Goal: Ask a question: Seek information or help from site administrators or community

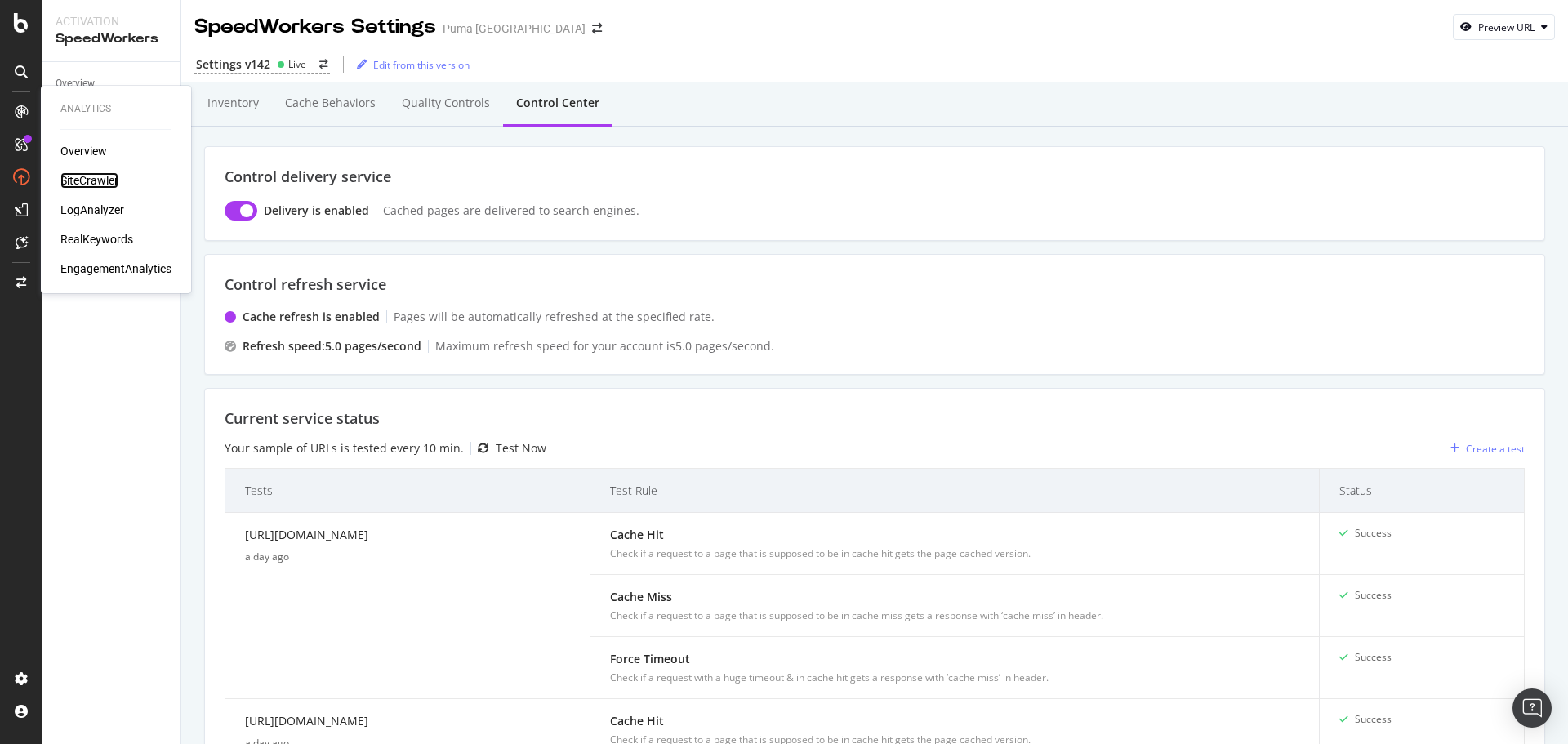
click at [93, 180] on div "SiteCrawler" at bounding box center [89, 181] width 58 height 16
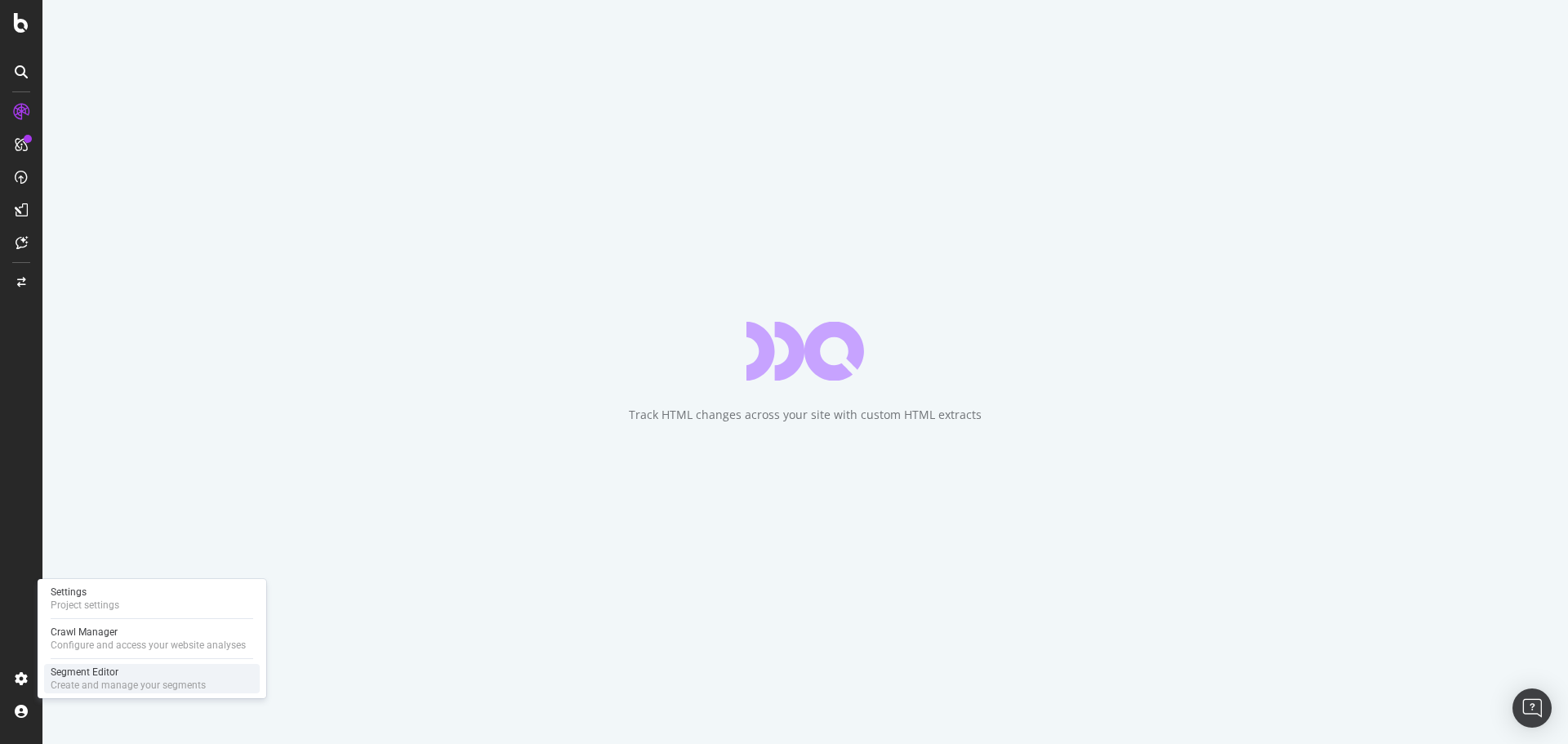
click at [136, 677] on div "Segment Editor" at bounding box center [128, 672] width 156 height 13
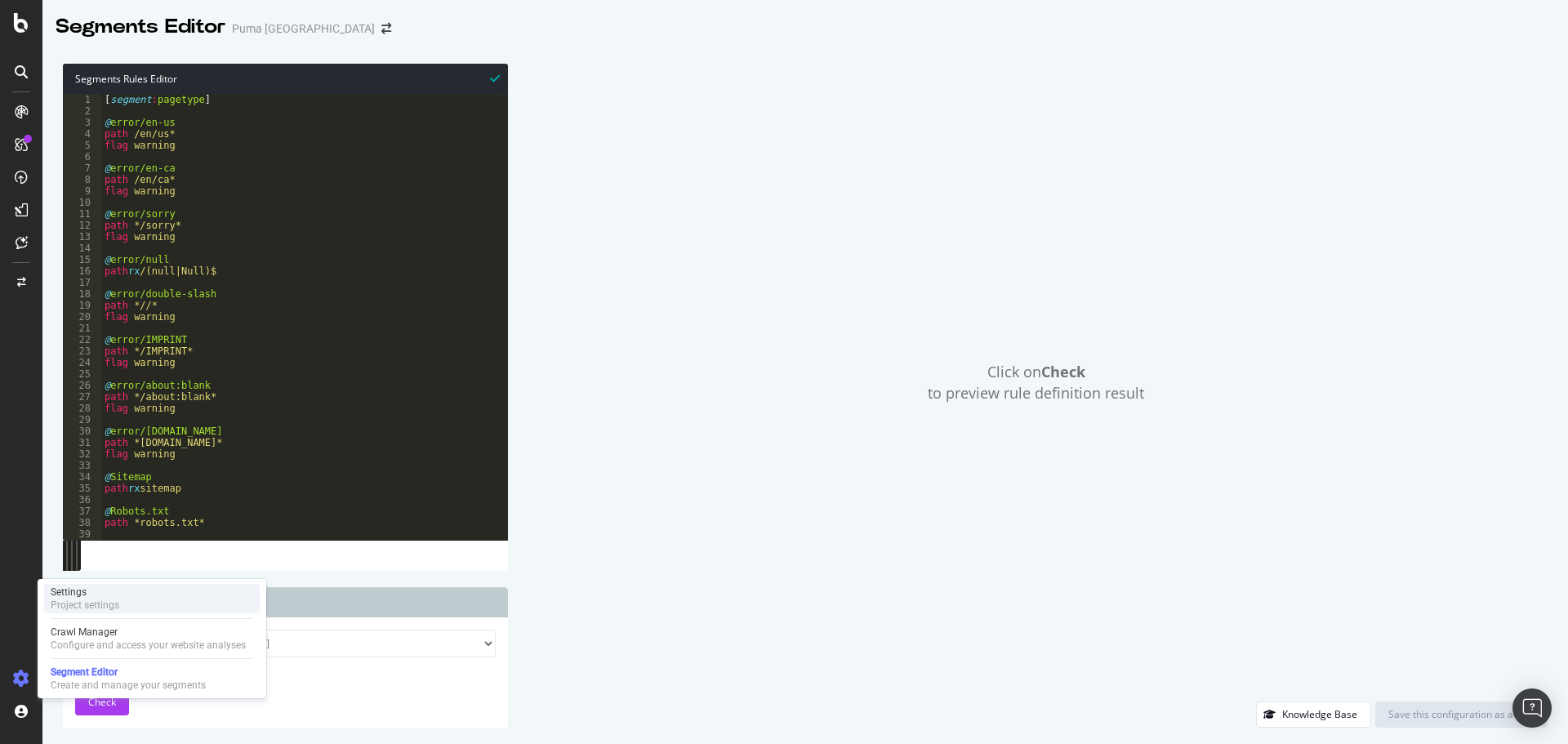
click at [96, 592] on div "Settings" at bounding box center [85, 592] width 68 height 13
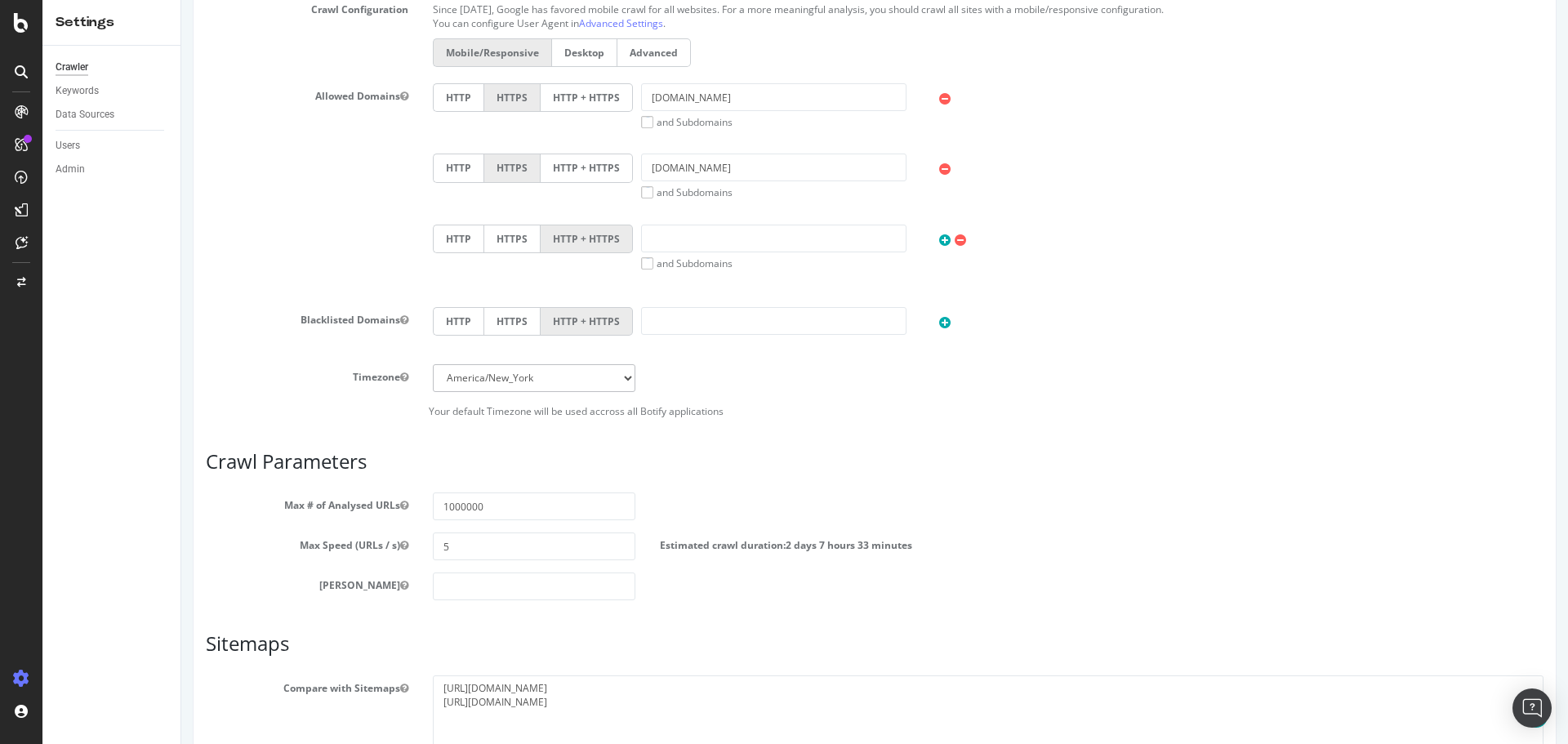
scroll to position [140, 0]
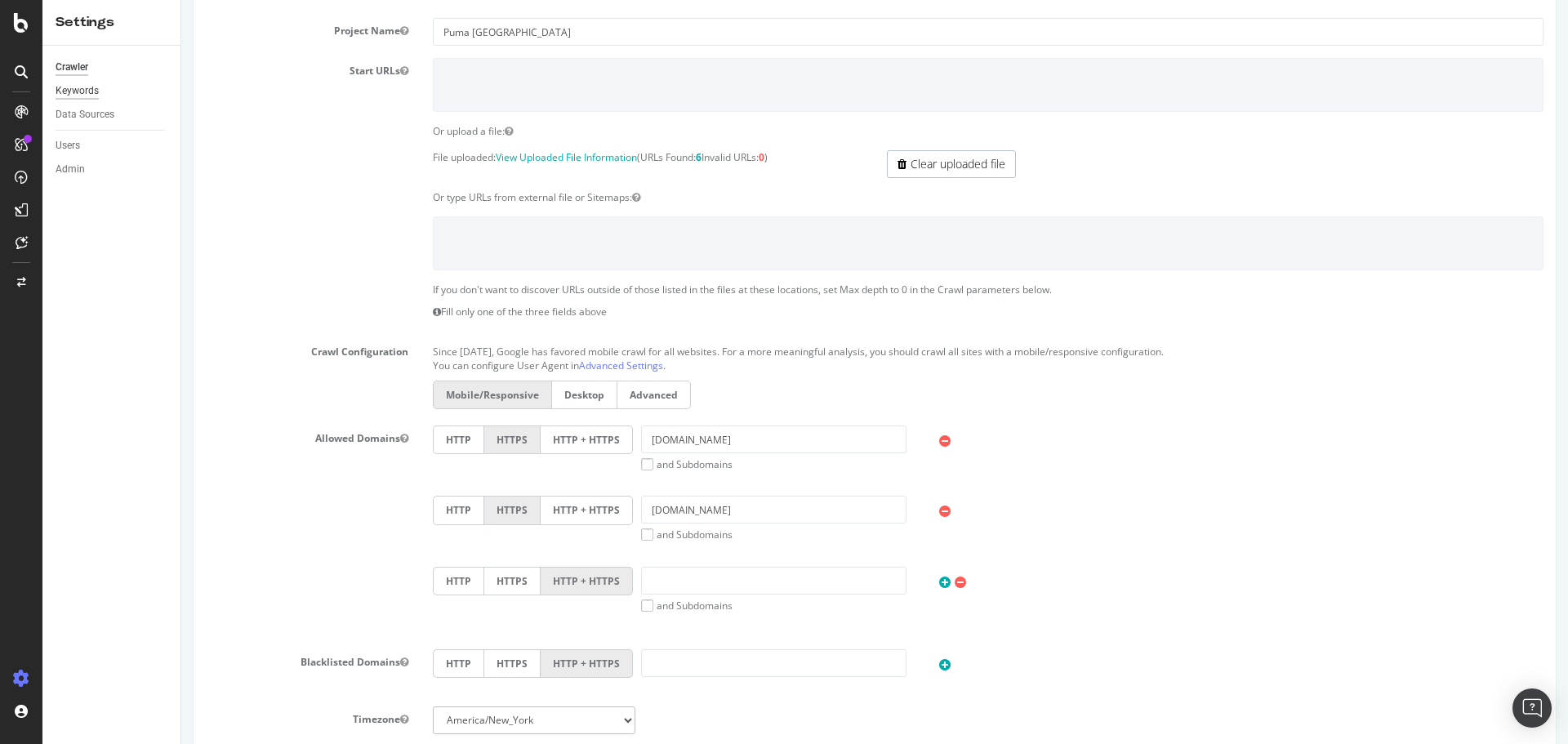
click at [75, 89] on div "Keywords" at bounding box center [77, 91] width 43 height 17
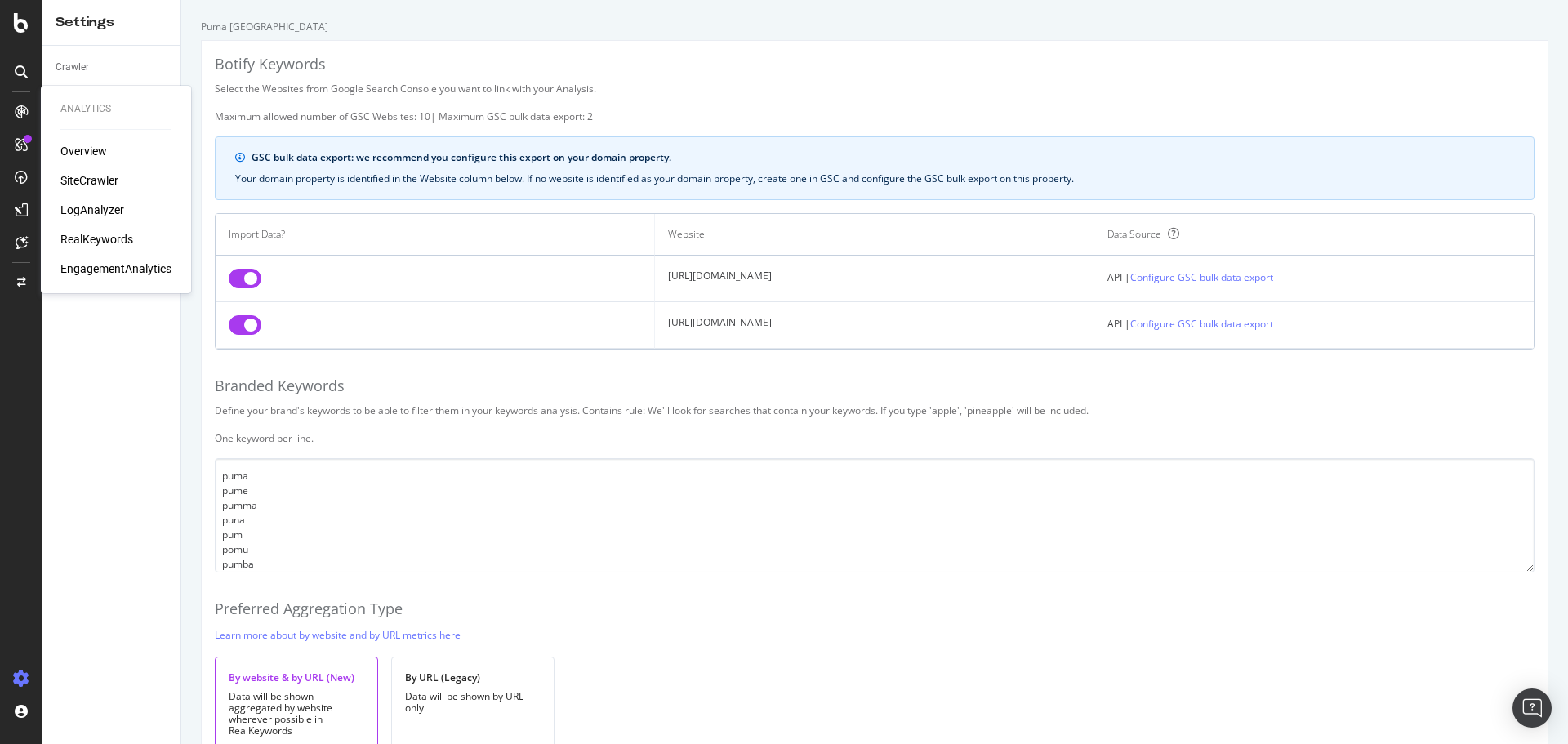
click at [85, 237] on div "RealKeywords" at bounding box center [96, 239] width 73 height 16
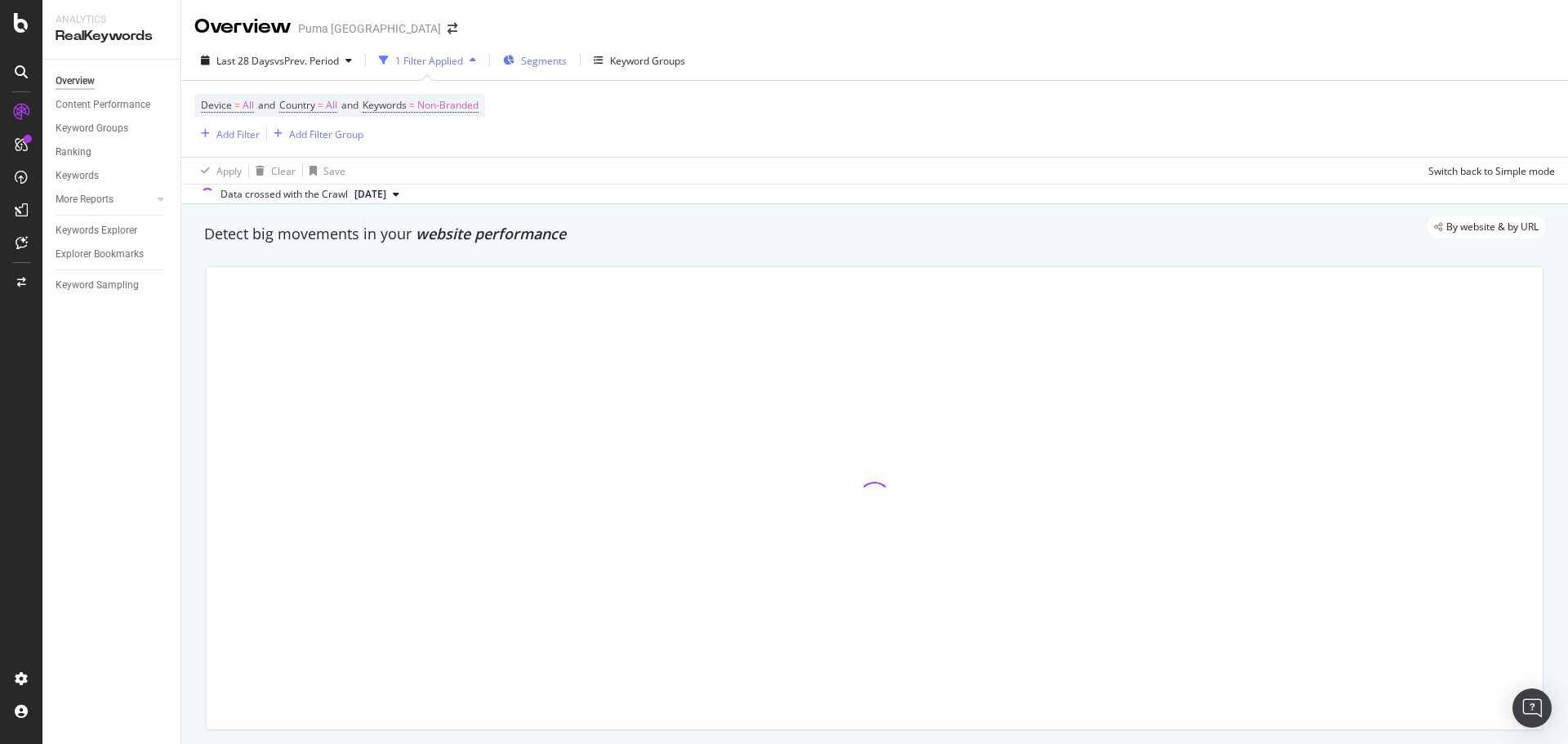
click at [535, 63] on span "Segments" at bounding box center [543, 60] width 46 height 13
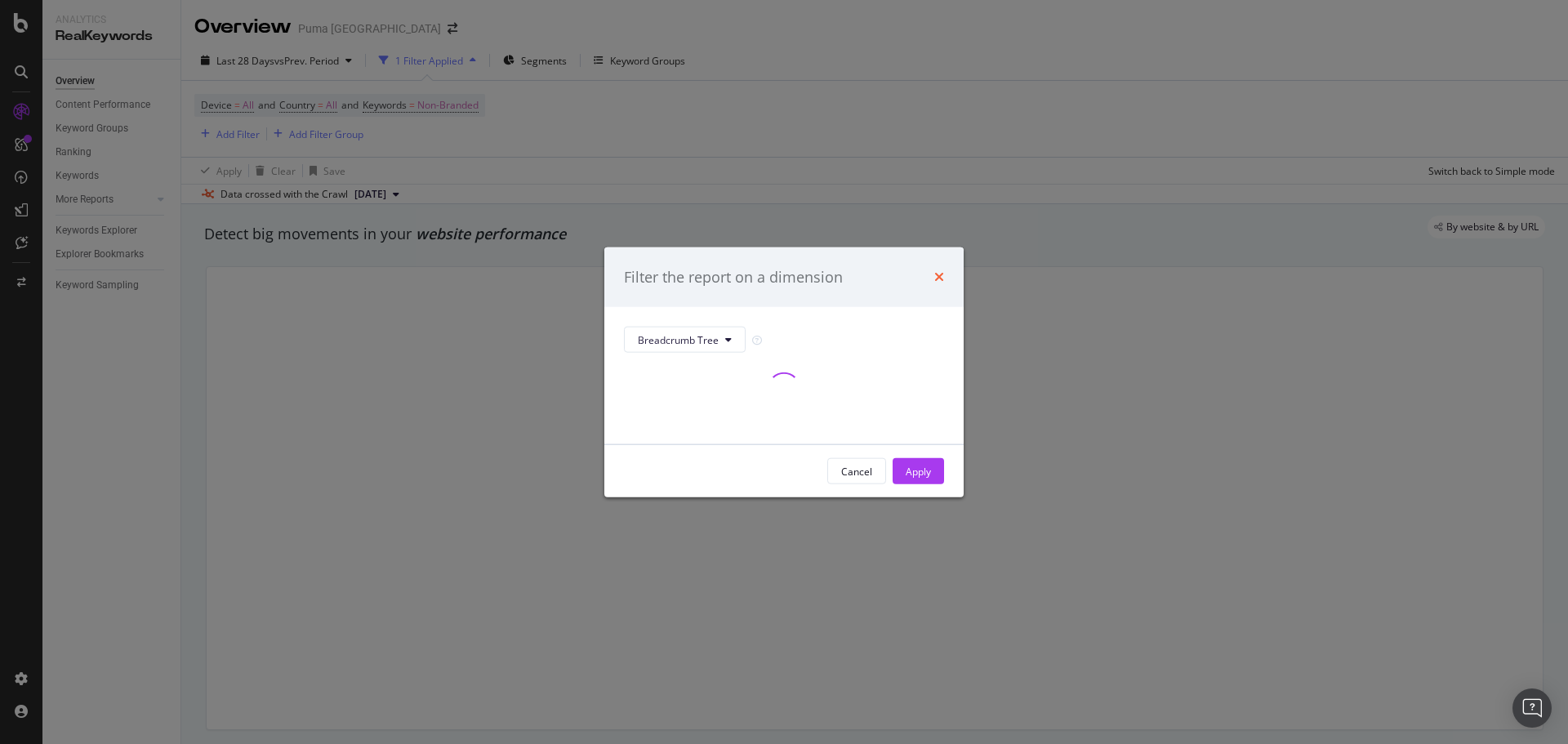
click at [942, 273] on icon "times" at bounding box center [939, 277] width 10 height 13
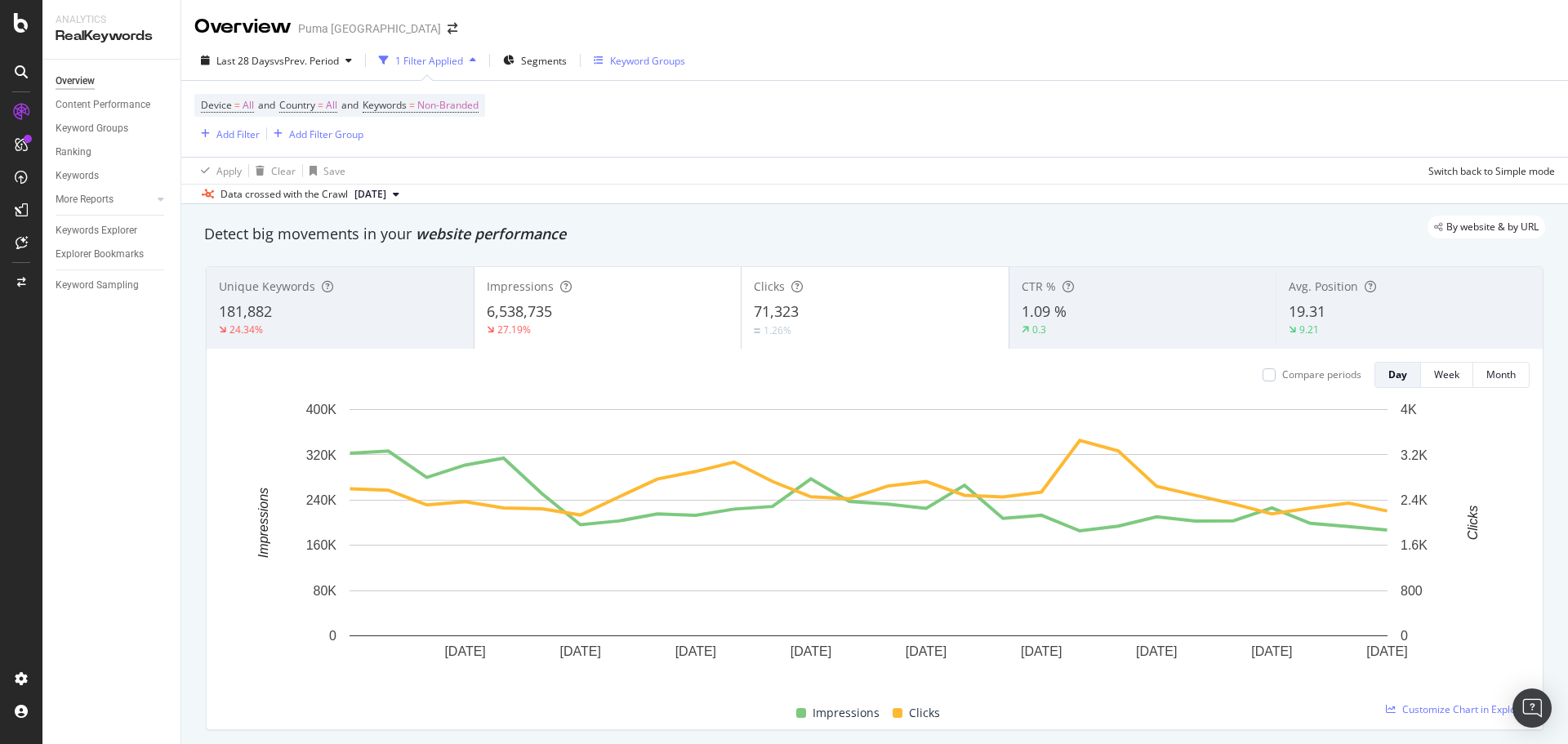
click at [648, 58] on div "Keyword Groups" at bounding box center [648, 60] width 76 height 13
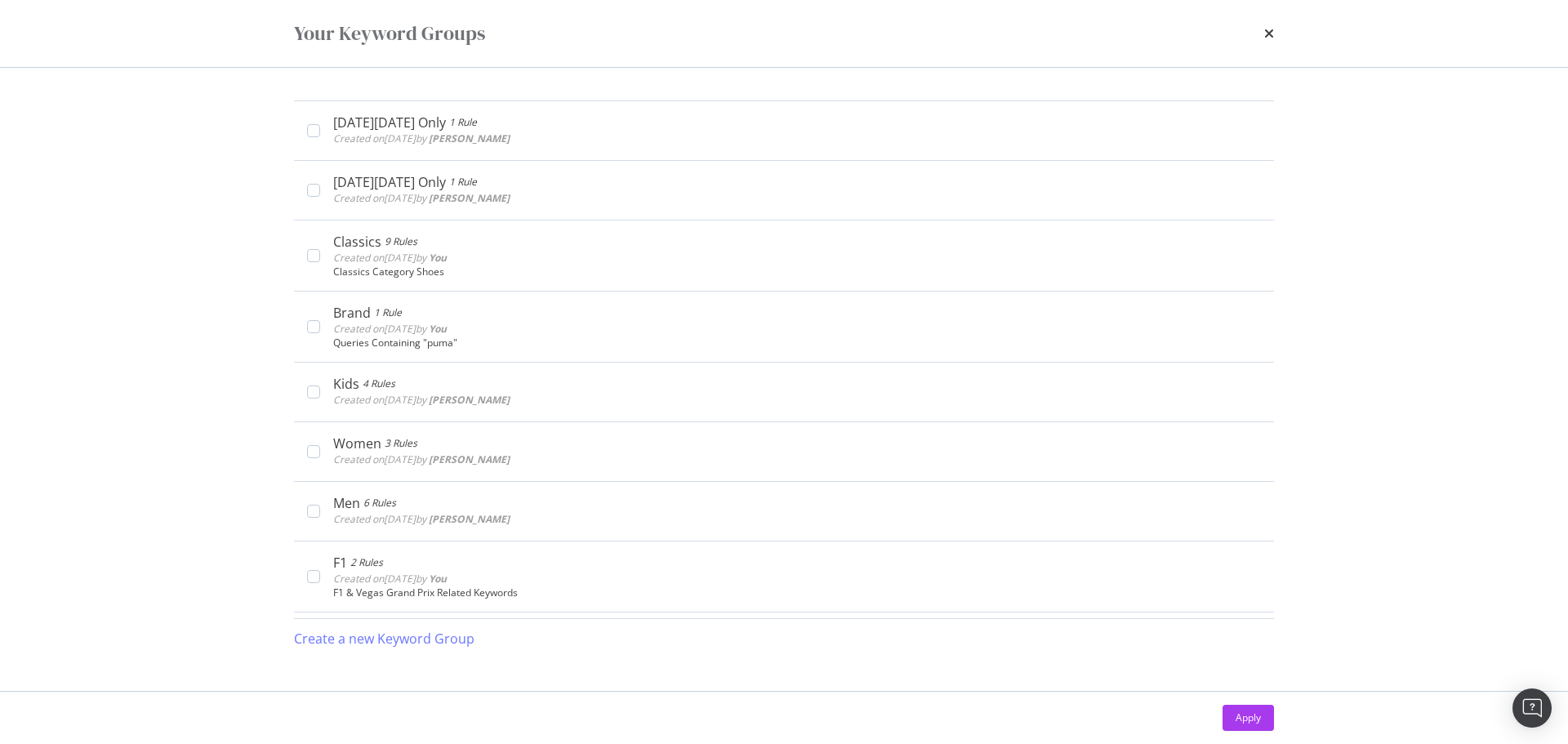
click at [699, 22] on div "Your Keyword Groups" at bounding box center [784, 33] width 981 height 28
click at [1274, 34] on icon "times" at bounding box center [1269, 33] width 10 height 13
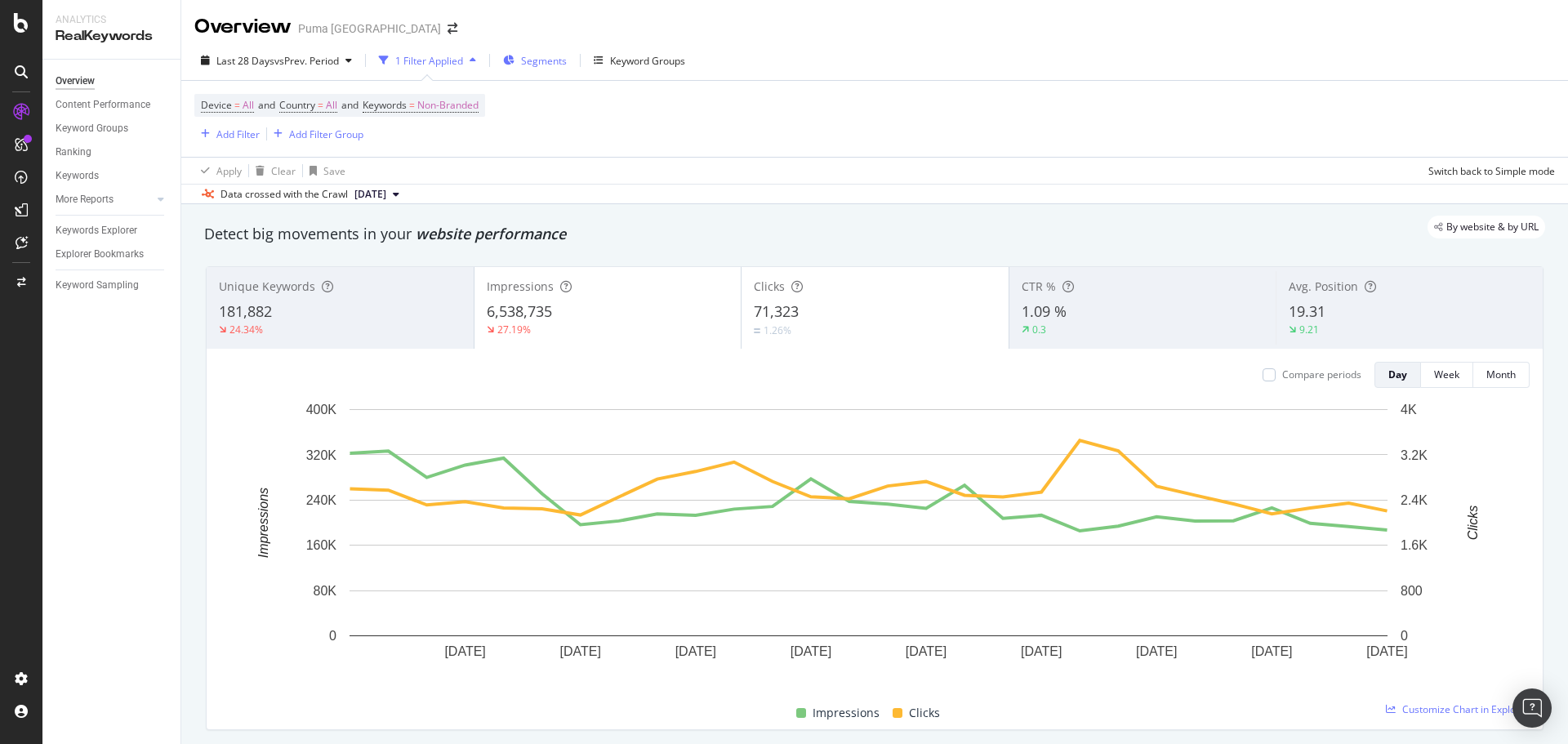
click at [550, 62] on span "Segments" at bounding box center [543, 60] width 46 height 13
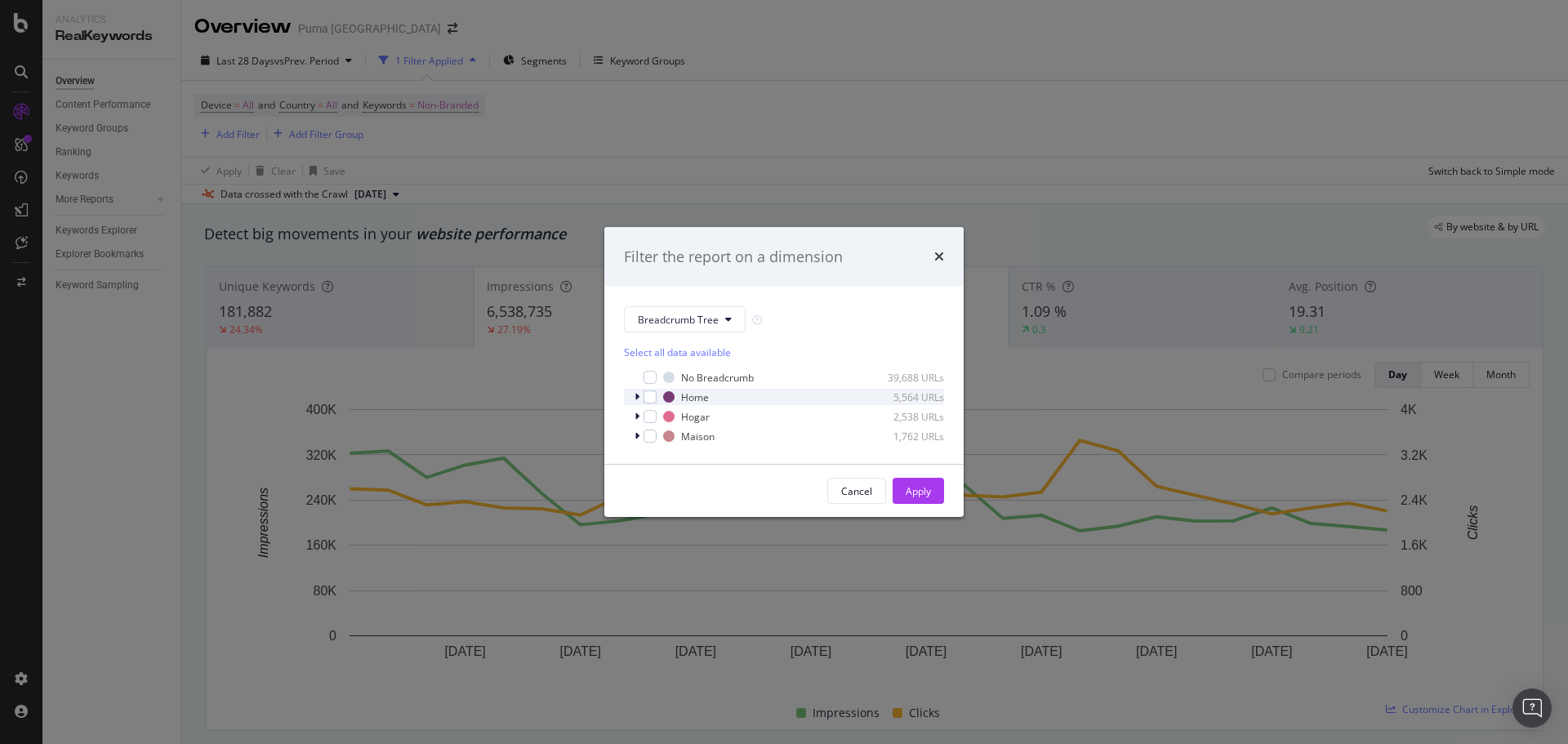
click at [638, 398] on icon "modal" at bounding box center [637, 397] width 4 height 10
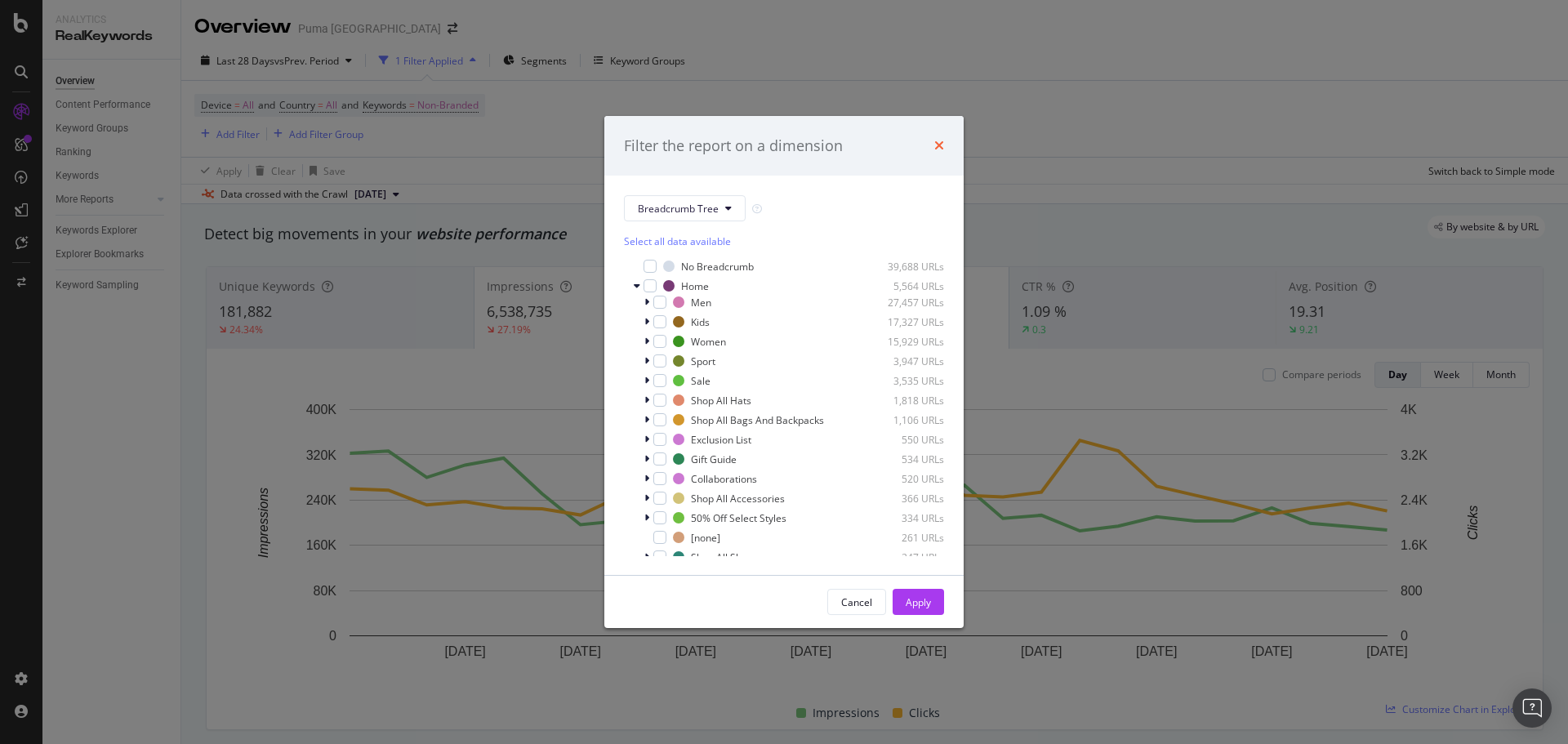
click at [941, 149] on icon "times" at bounding box center [939, 145] width 10 height 13
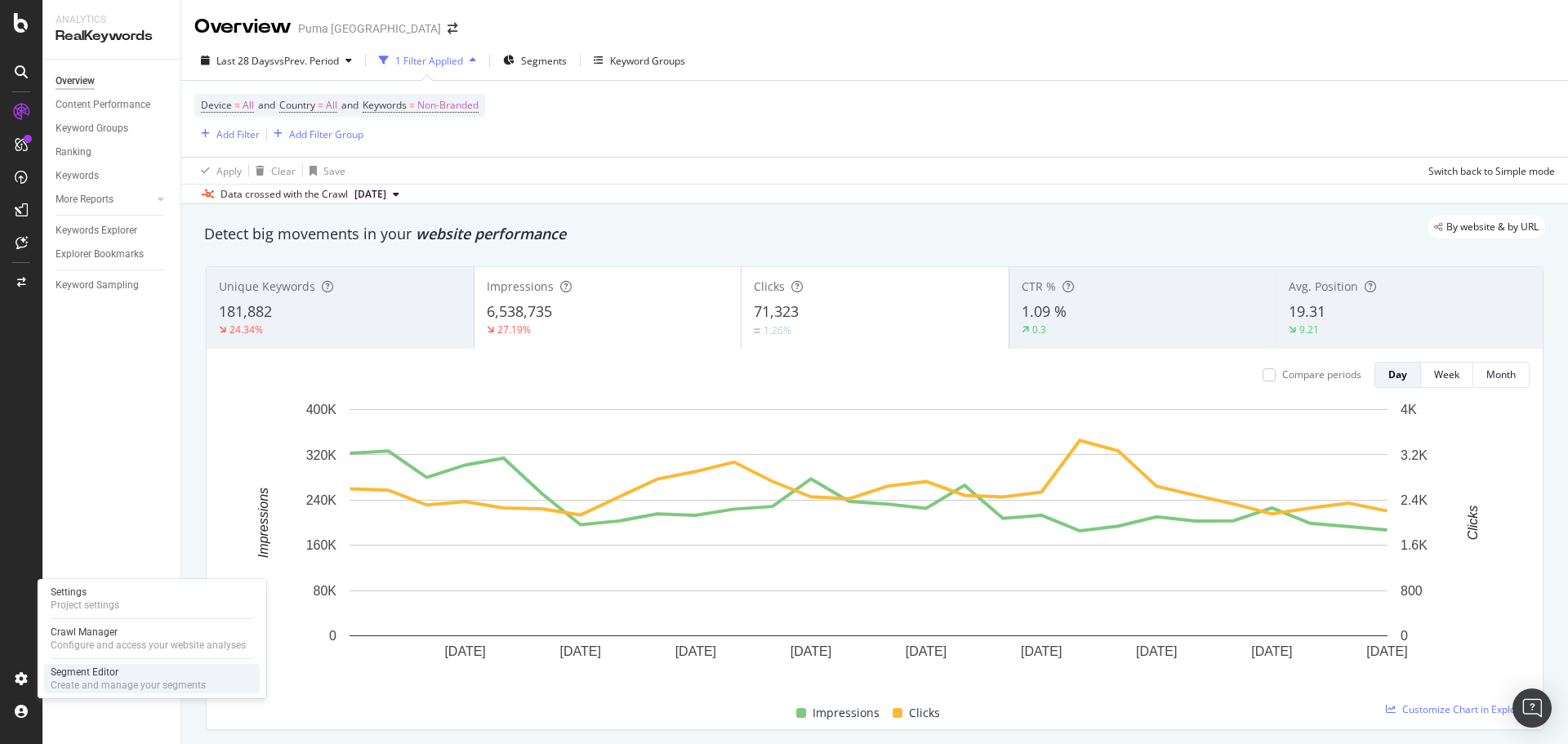
click at [87, 692] on div "Segment Editor Create and manage your segments" at bounding box center [152, 678] width 216 height 30
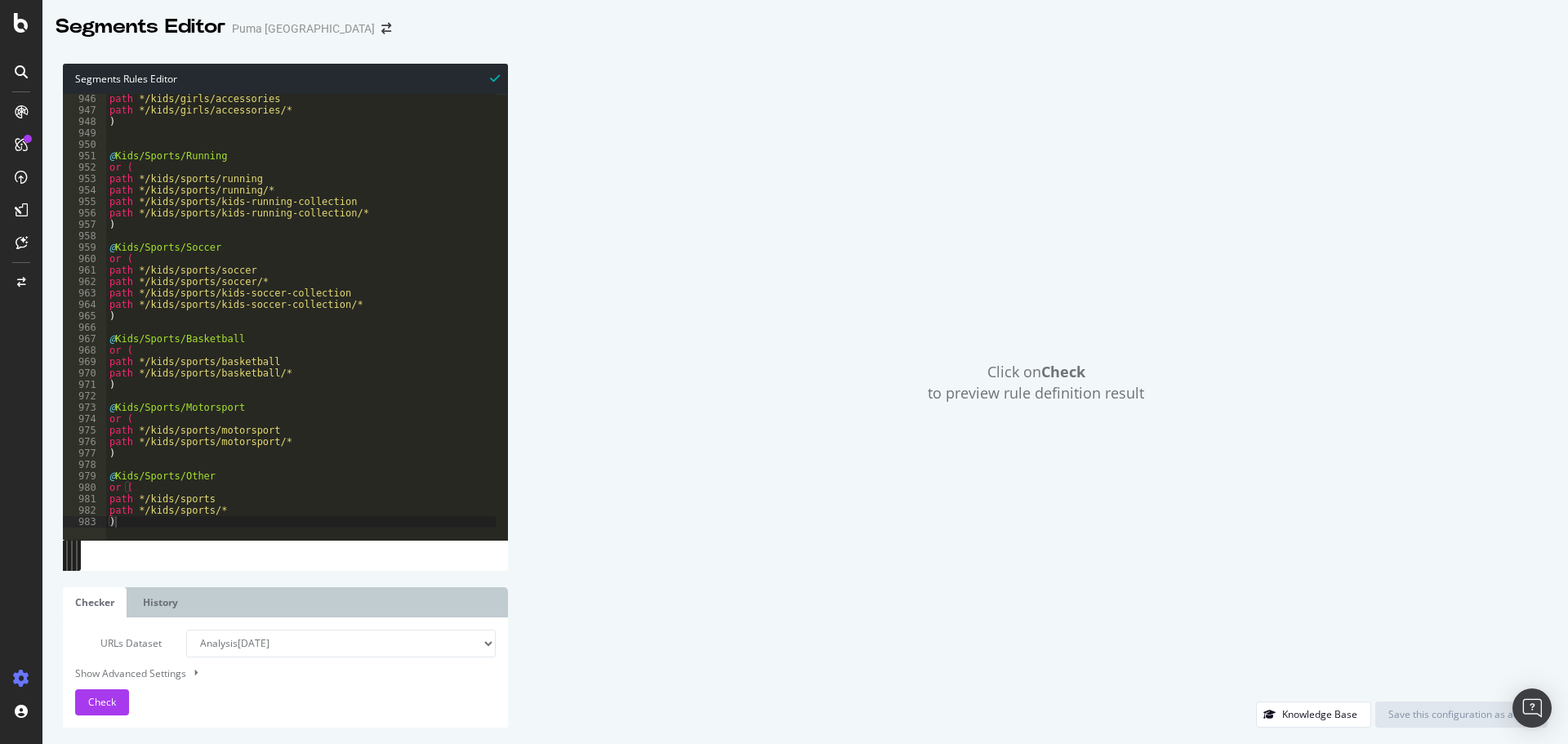
scroll to position [10808, 0]
click at [623, 432] on div "Click on Check to preview rule definition result" at bounding box center [1036, 382] width 1024 height 638
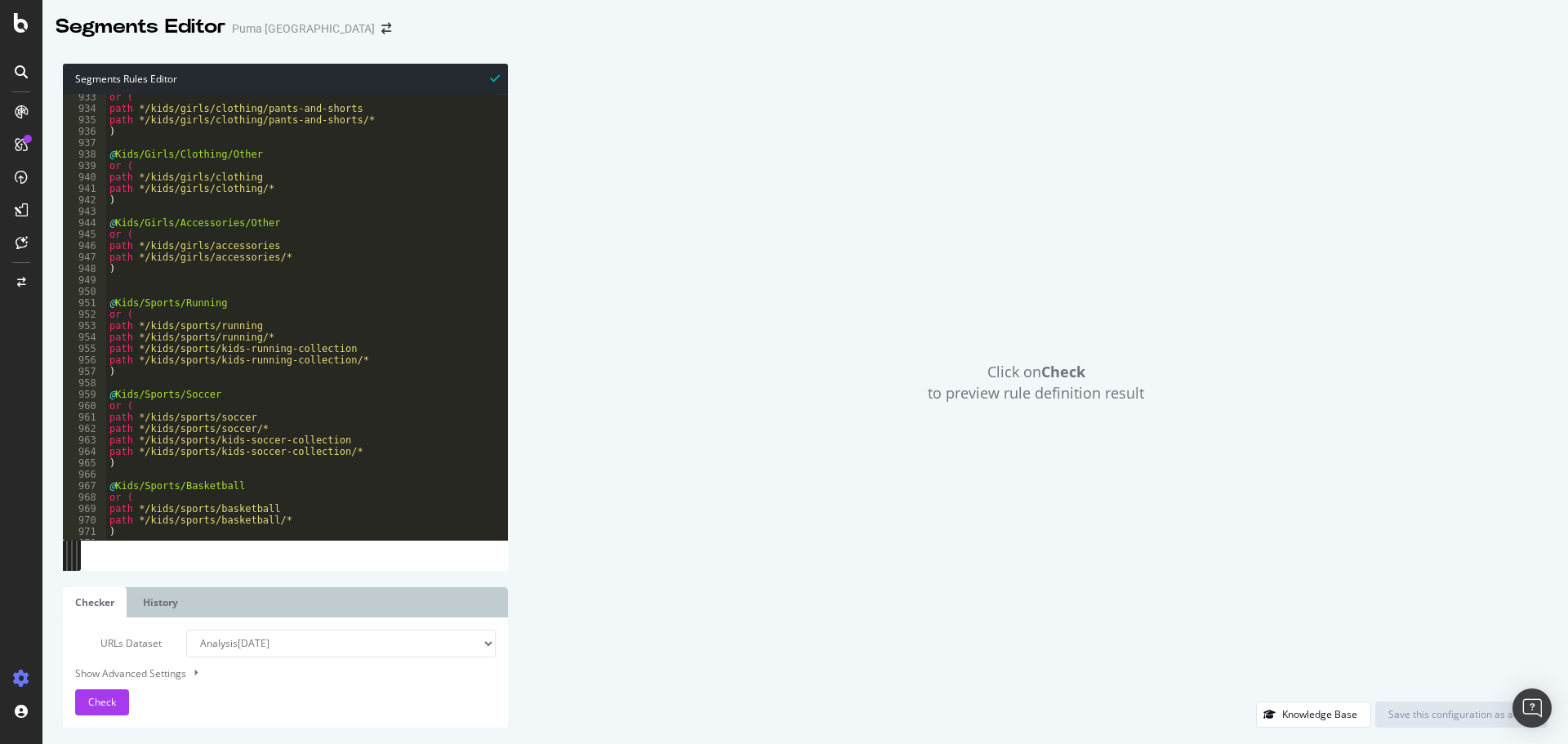
scroll to position [10661, 0]
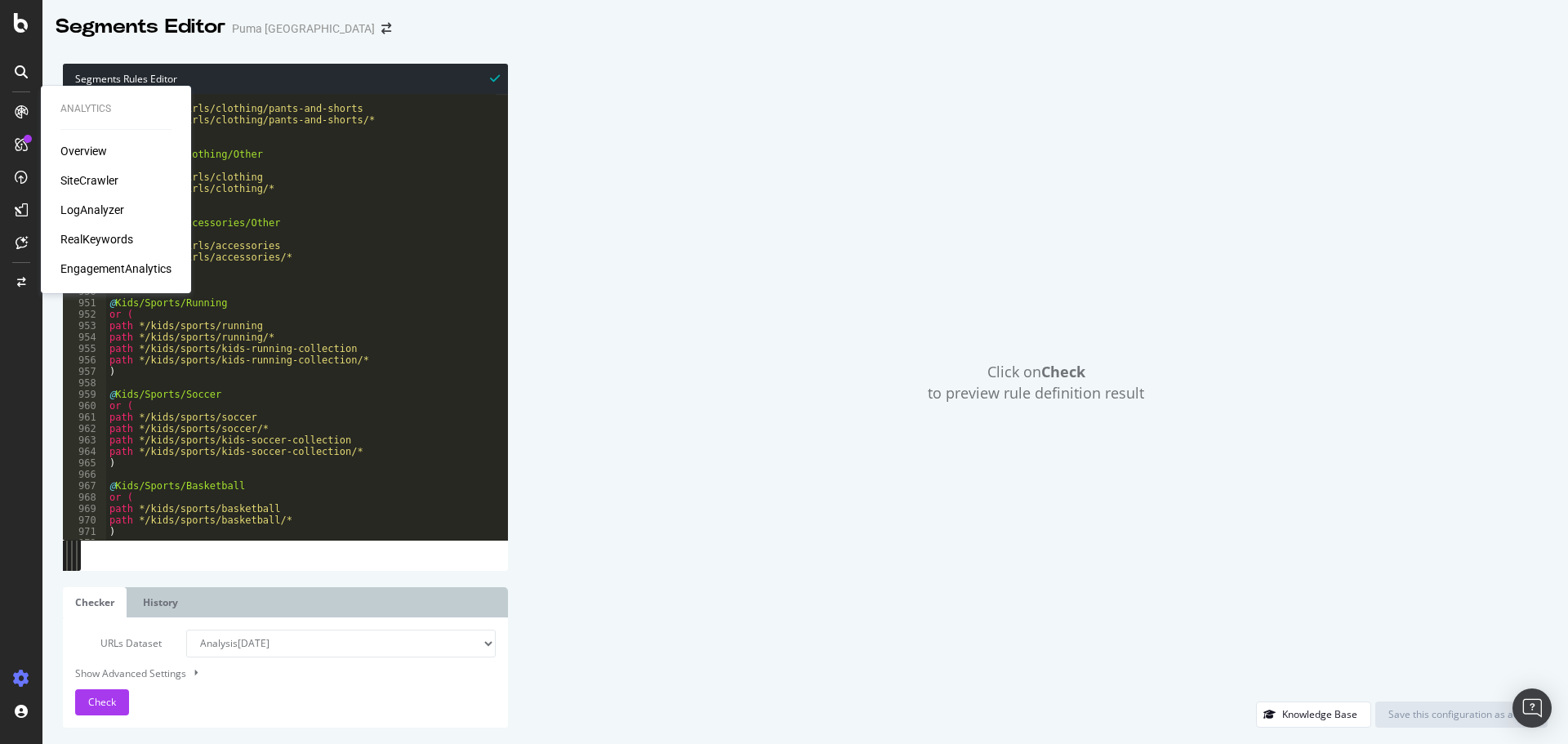
click at [90, 173] on div "SiteCrawler" at bounding box center [89, 181] width 58 height 16
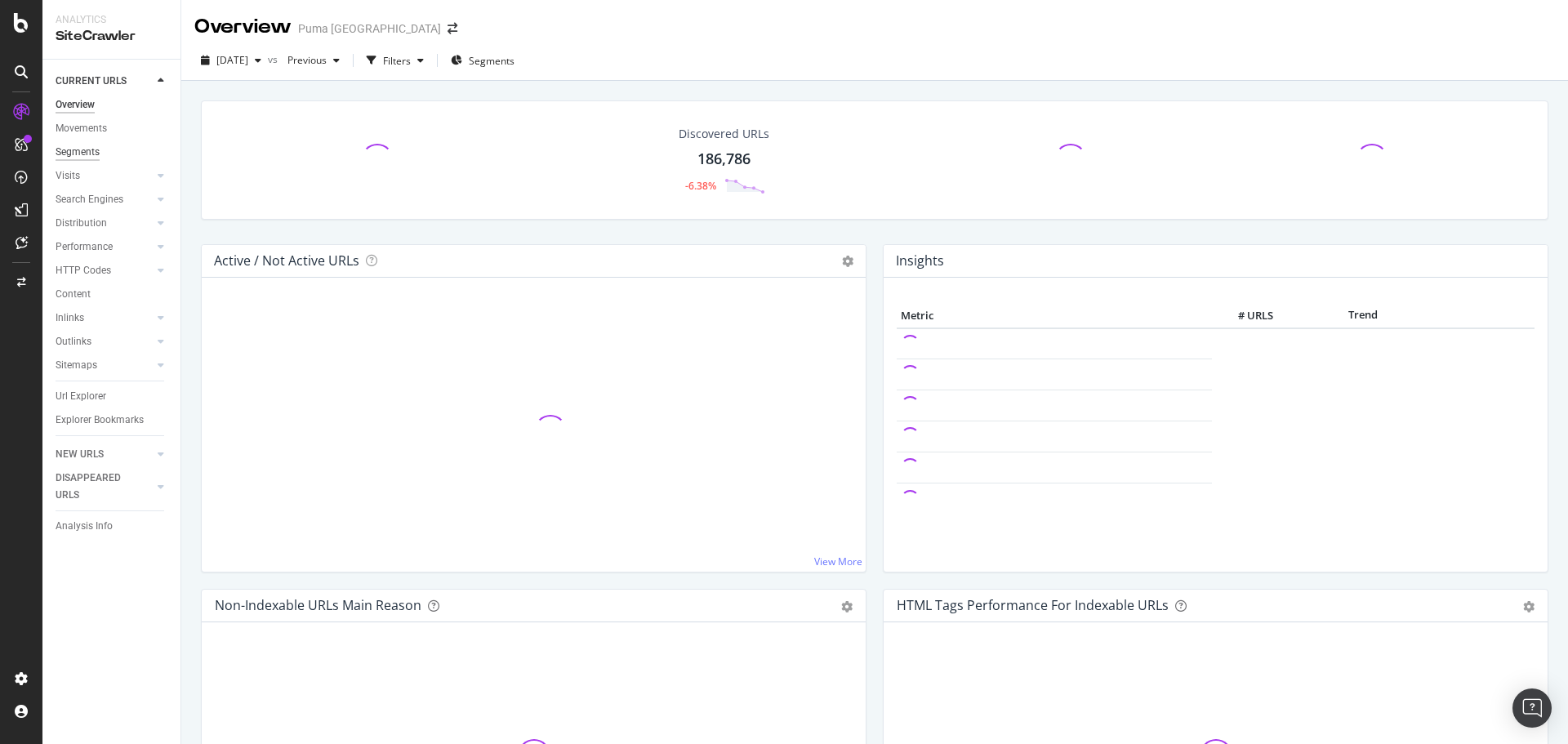
click at [86, 148] on div "Segments" at bounding box center [77, 152] width 44 height 17
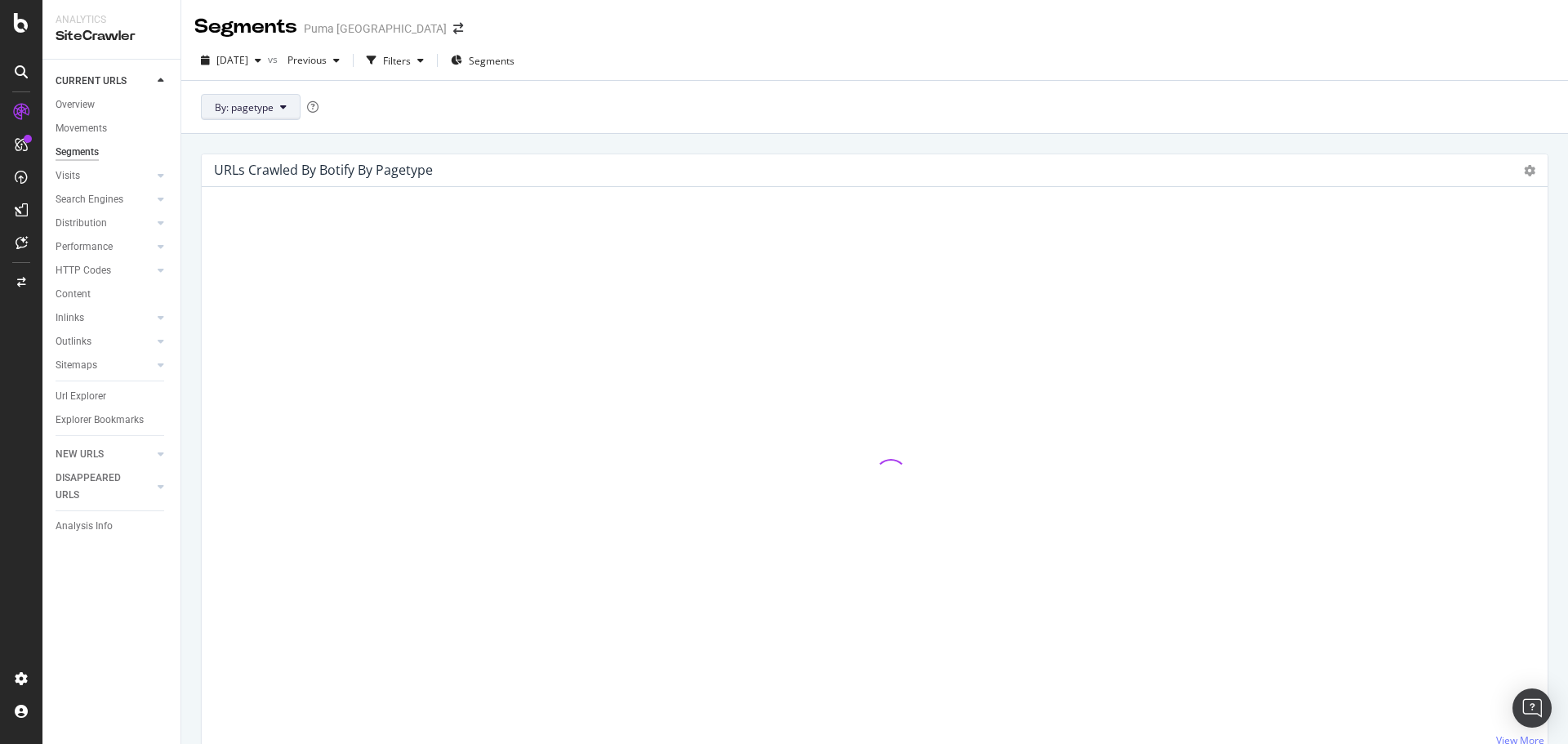
click at [263, 107] on span "By: pagetype" at bounding box center [244, 107] width 58 height 13
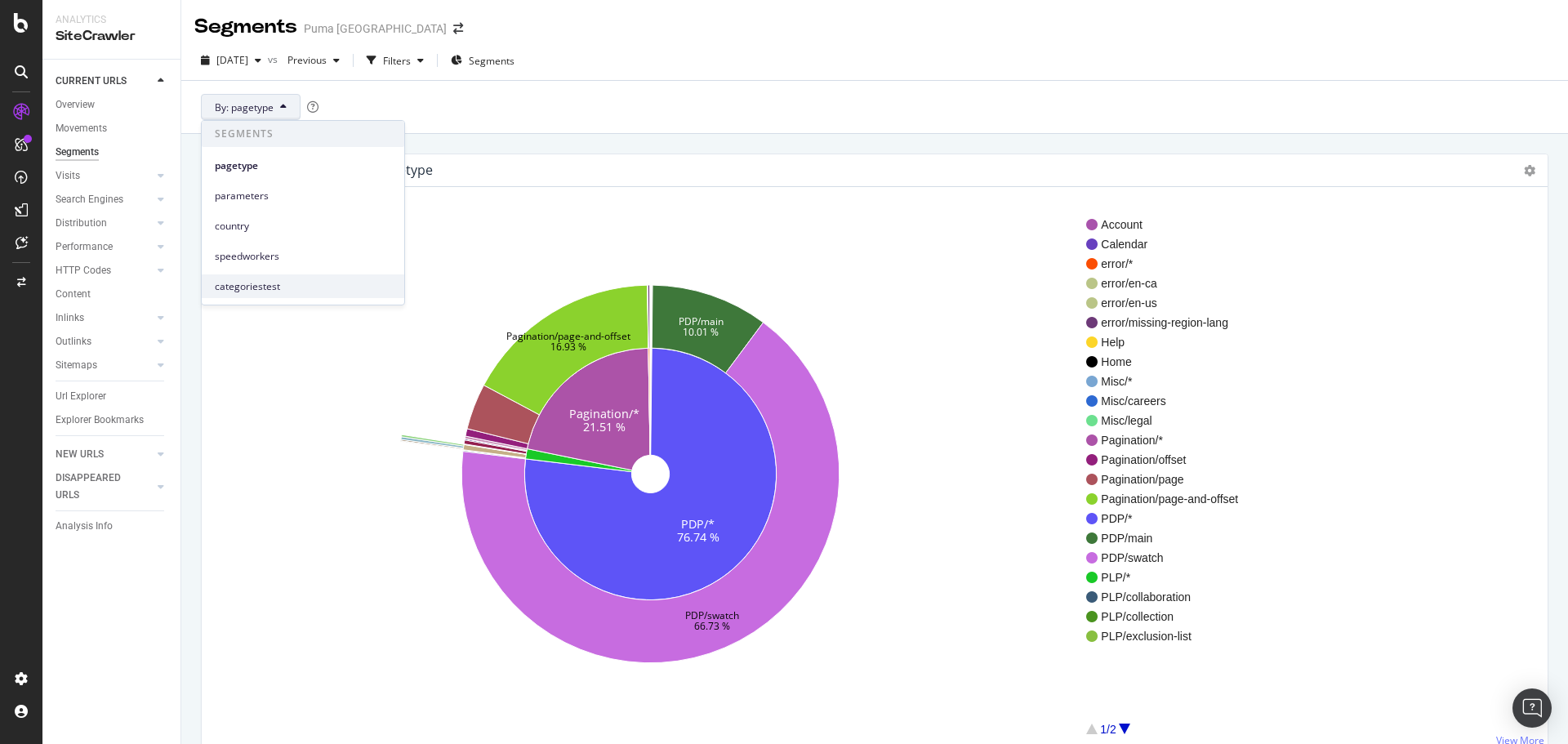
click at [300, 287] on span "categoriestest" at bounding box center [303, 287] width 176 height 14
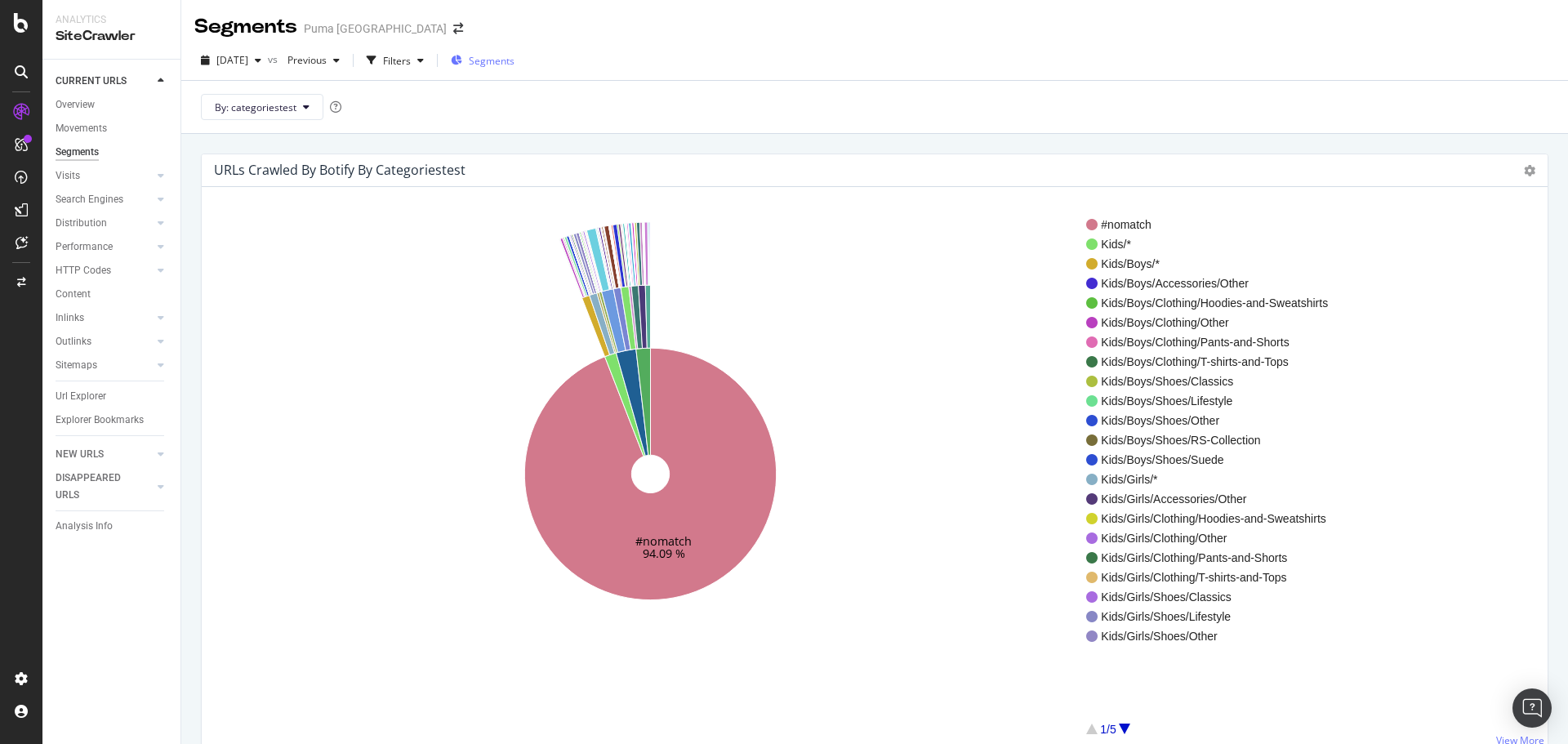
click at [510, 54] on span "Segments" at bounding box center [491, 60] width 46 height 13
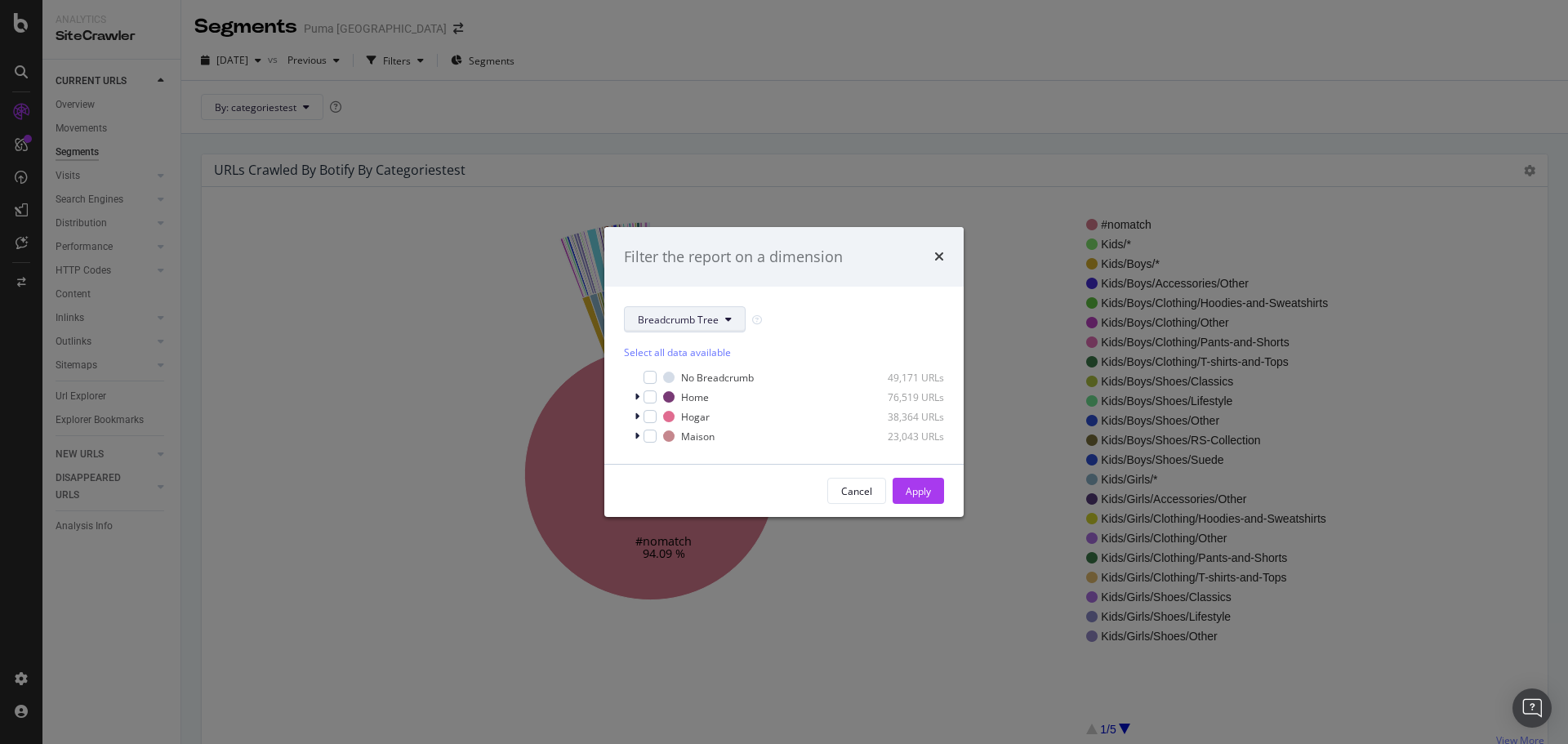
click at [725, 316] on icon "modal" at bounding box center [728, 319] width 6 height 10
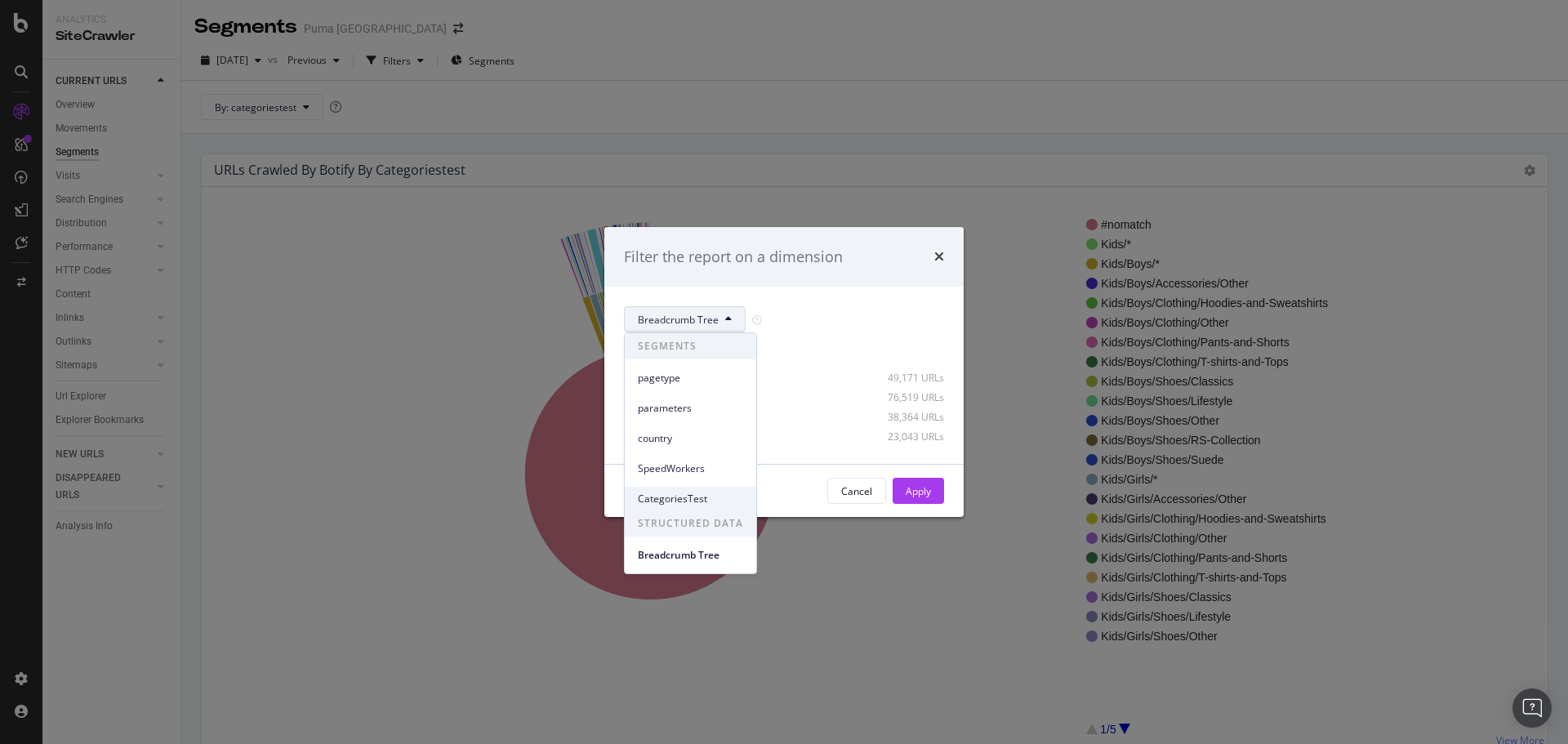
click at [691, 493] on span "CategoriesTest" at bounding box center [690, 499] width 105 height 14
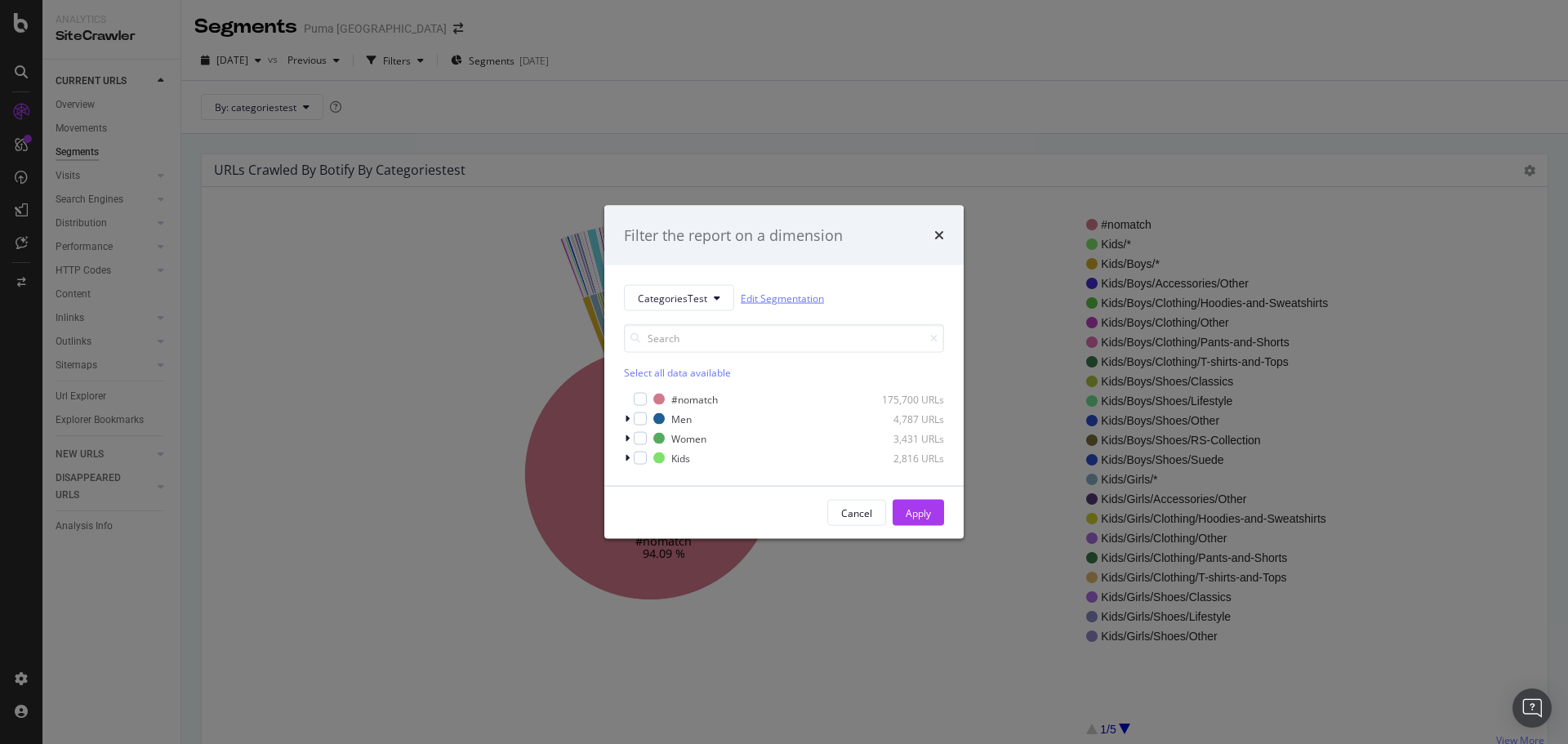
click at [768, 293] on link "Edit Segmentation" at bounding box center [783, 297] width 84 height 17
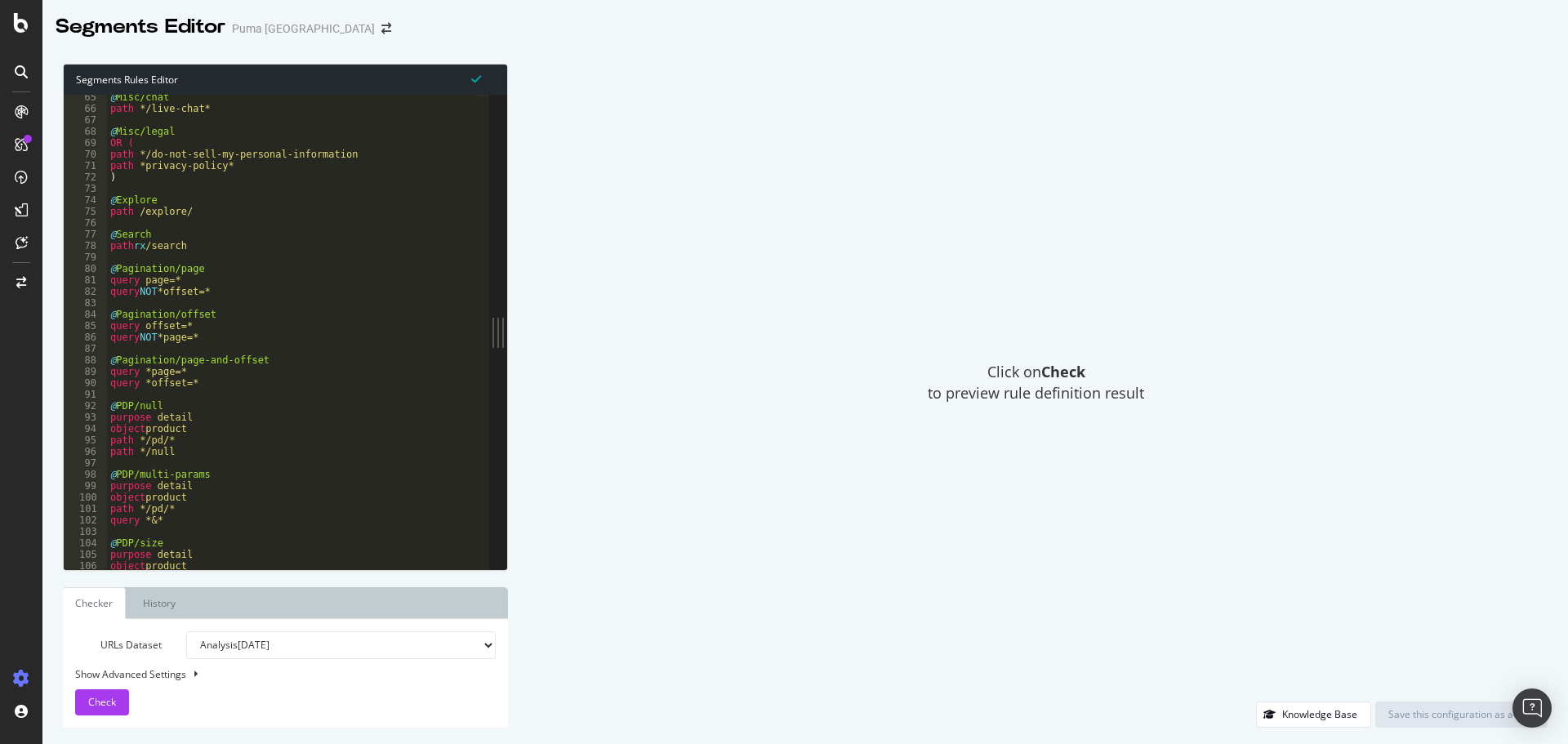
scroll to position [833, 0]
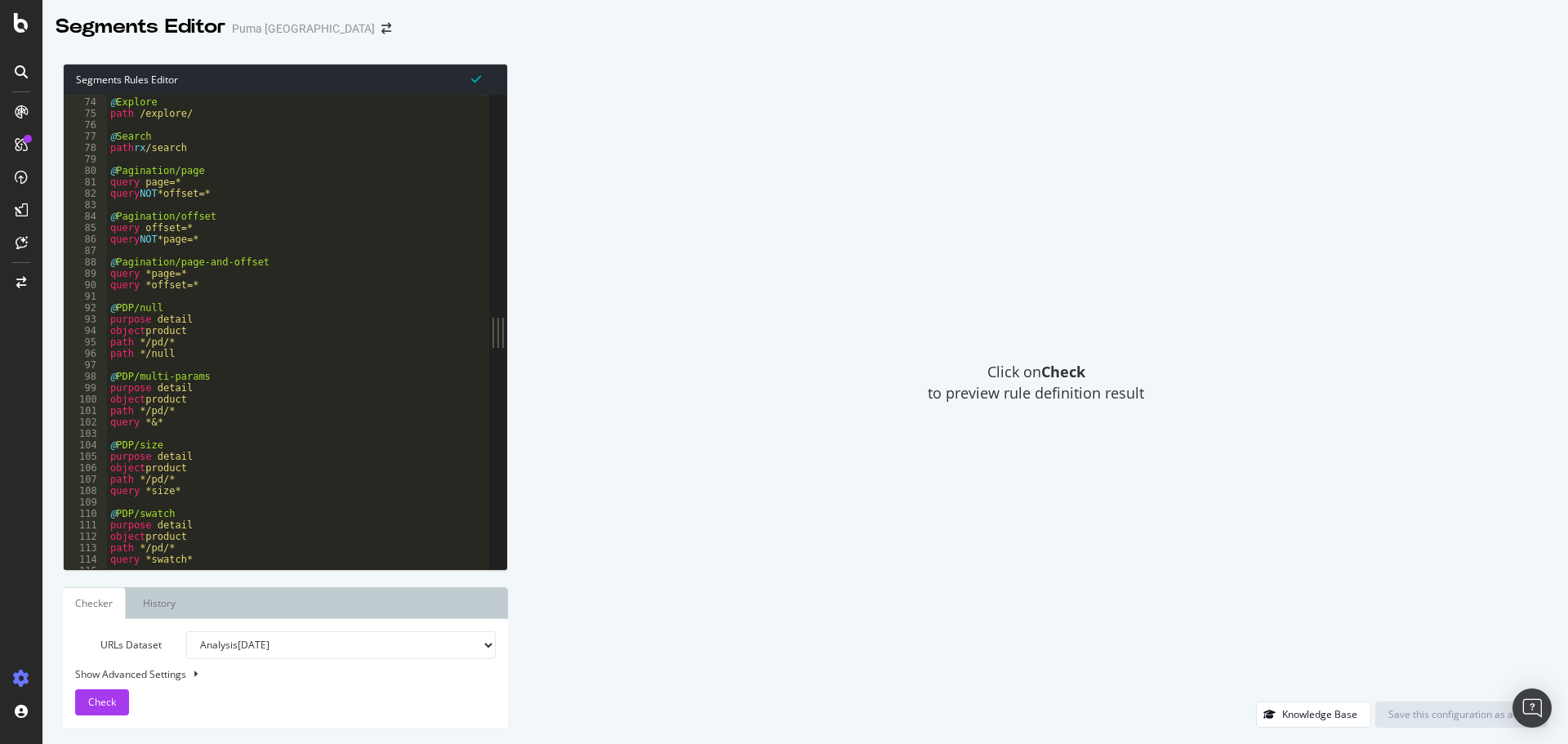
click at [272, 651] on select "Analysis 2025 Oct. 5th Analysis 2025 Sep. 28th Analysis 2025 Sep. 21st Analysis…" at bounding box center [341, 645] width 309 height 28
click at [282, 697] on div "URLs Dataset Analysis 2025 Oct. 5th Analysis 2025 Sep. 28th Analysis 2025 Sep. …" at bounding box center [286, 674] width 421 height 85
click at [205, 608] on ul "Checker History" at bounding box center [285, 603] width 445 height 31
click at [145, 599] on link "History" at bounding box center [158, 603] width 58 height 31
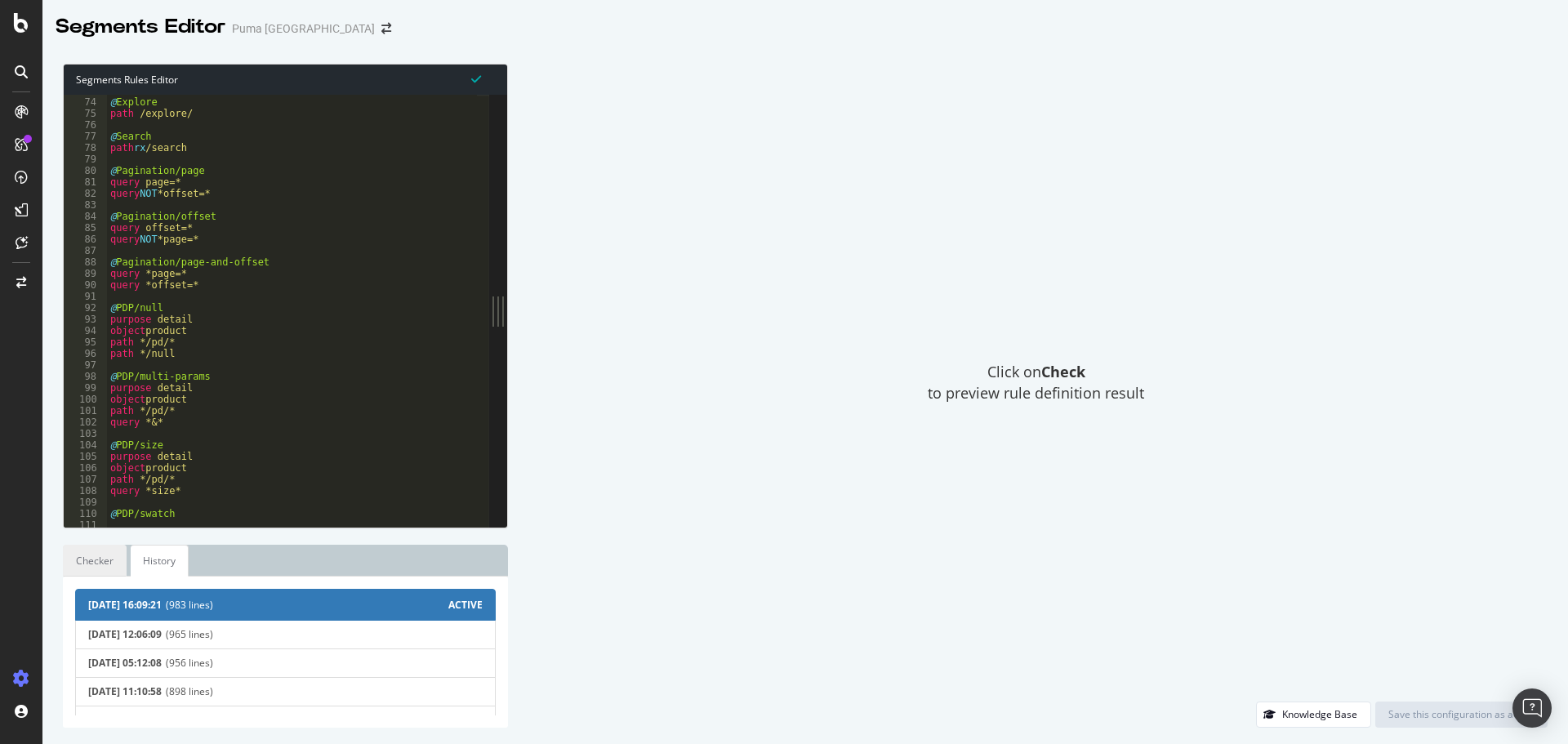
click at [92, 562] on link "Checker" at bounding box center [94, 560] width 64 height 31
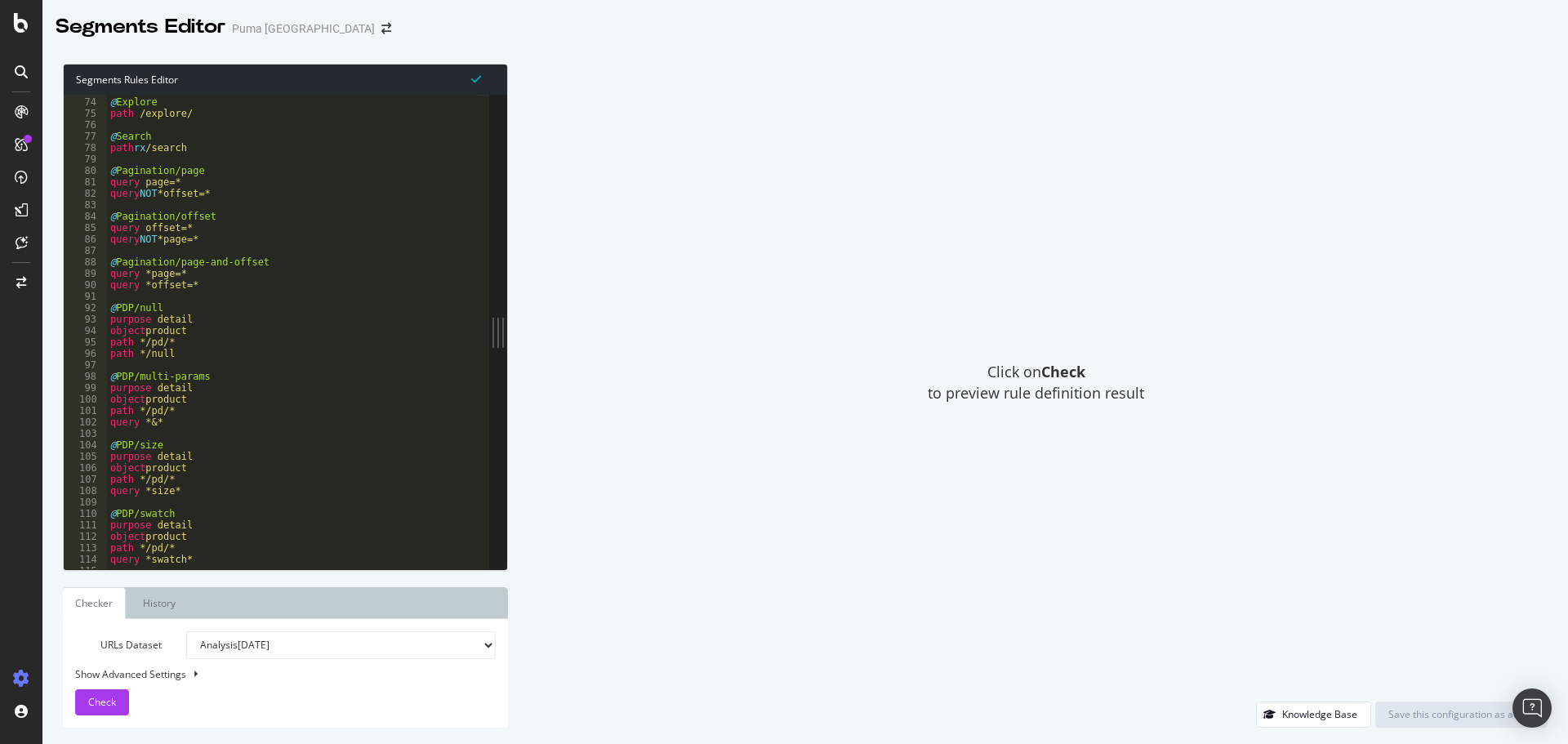
click at [167, 670] on div "Show Advanced Settings" at bounding box center [273, 674] width 421 height 13
select select "5000"
select select "100"
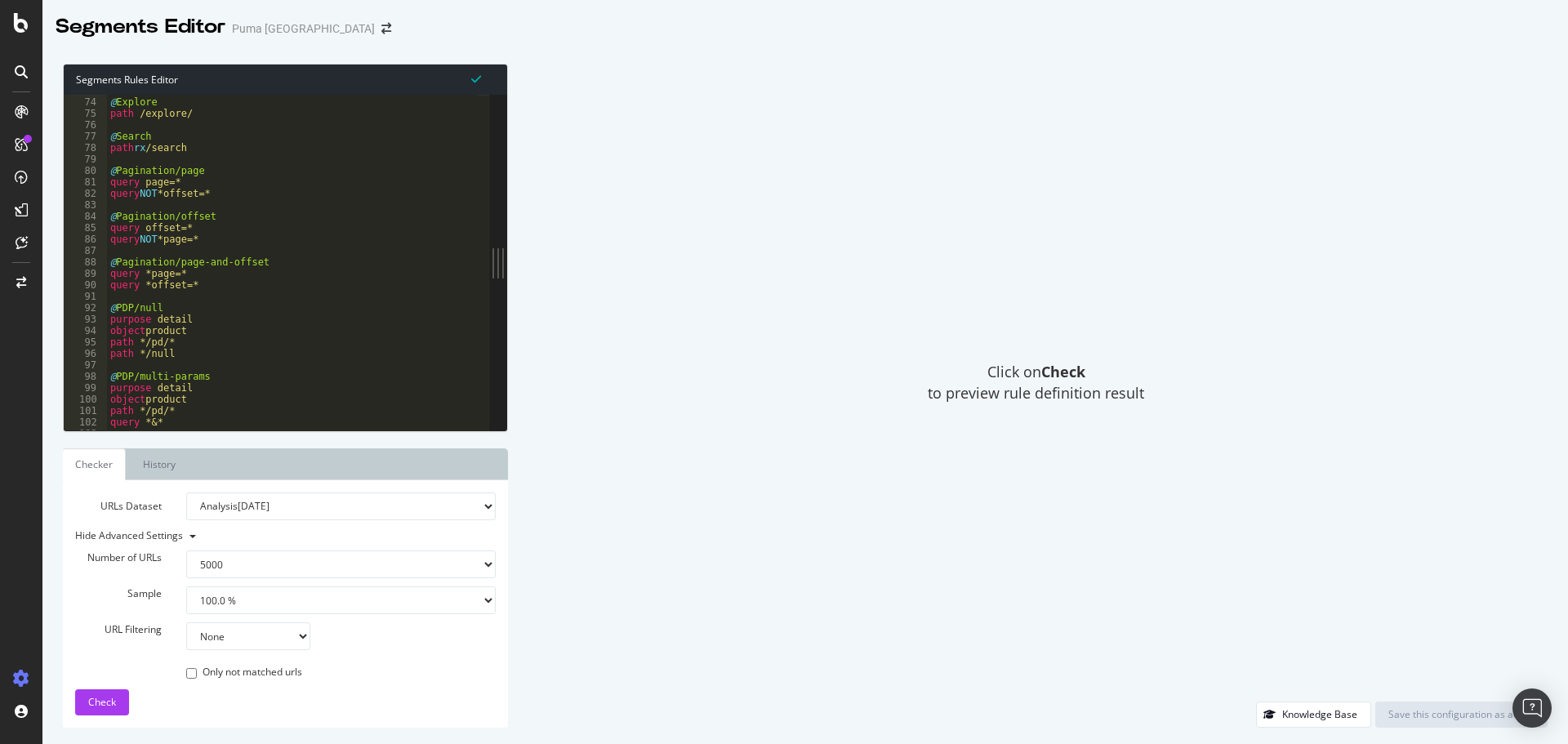
click at [697, 508] on div "Click on Check to preview rule definition result" at bounding box center [1036, 382] width 1024 height 638
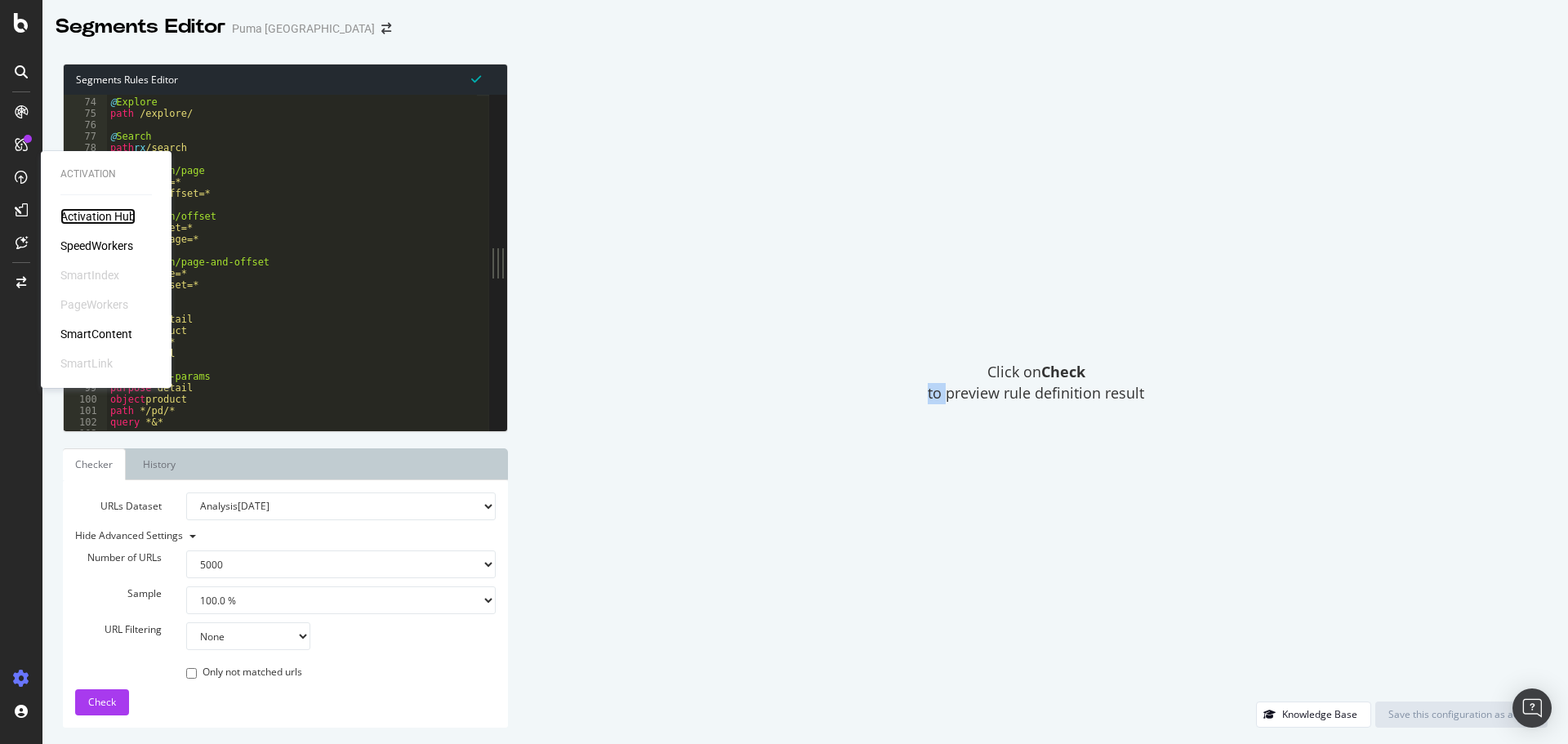
click at [100, 217] on div "Activation Hub" at bounding box center [98, 217] width 76 height 16
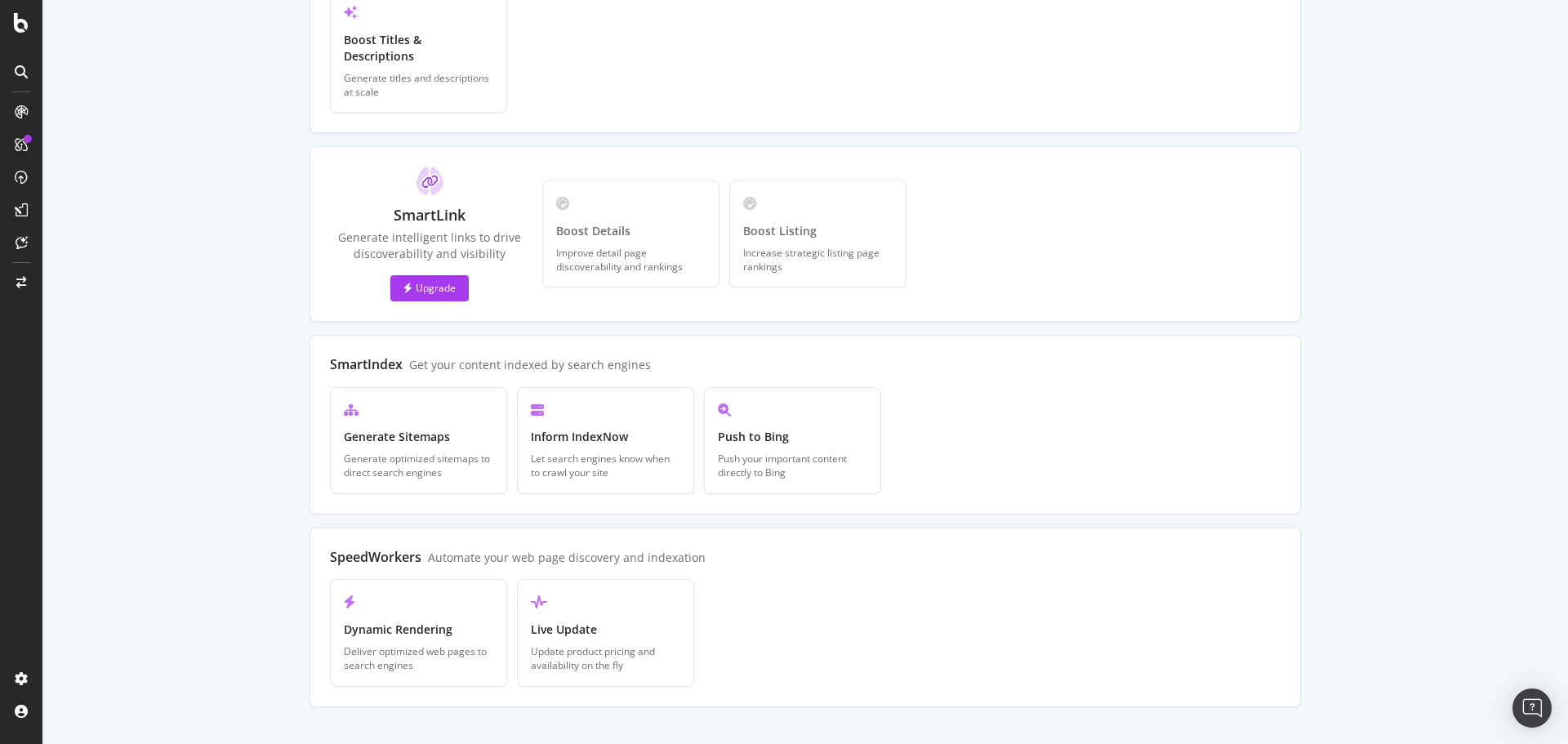
scroll to position [350, 0]
click at [17, 251] on div at bounding box center [21, 242] width 26 height 26
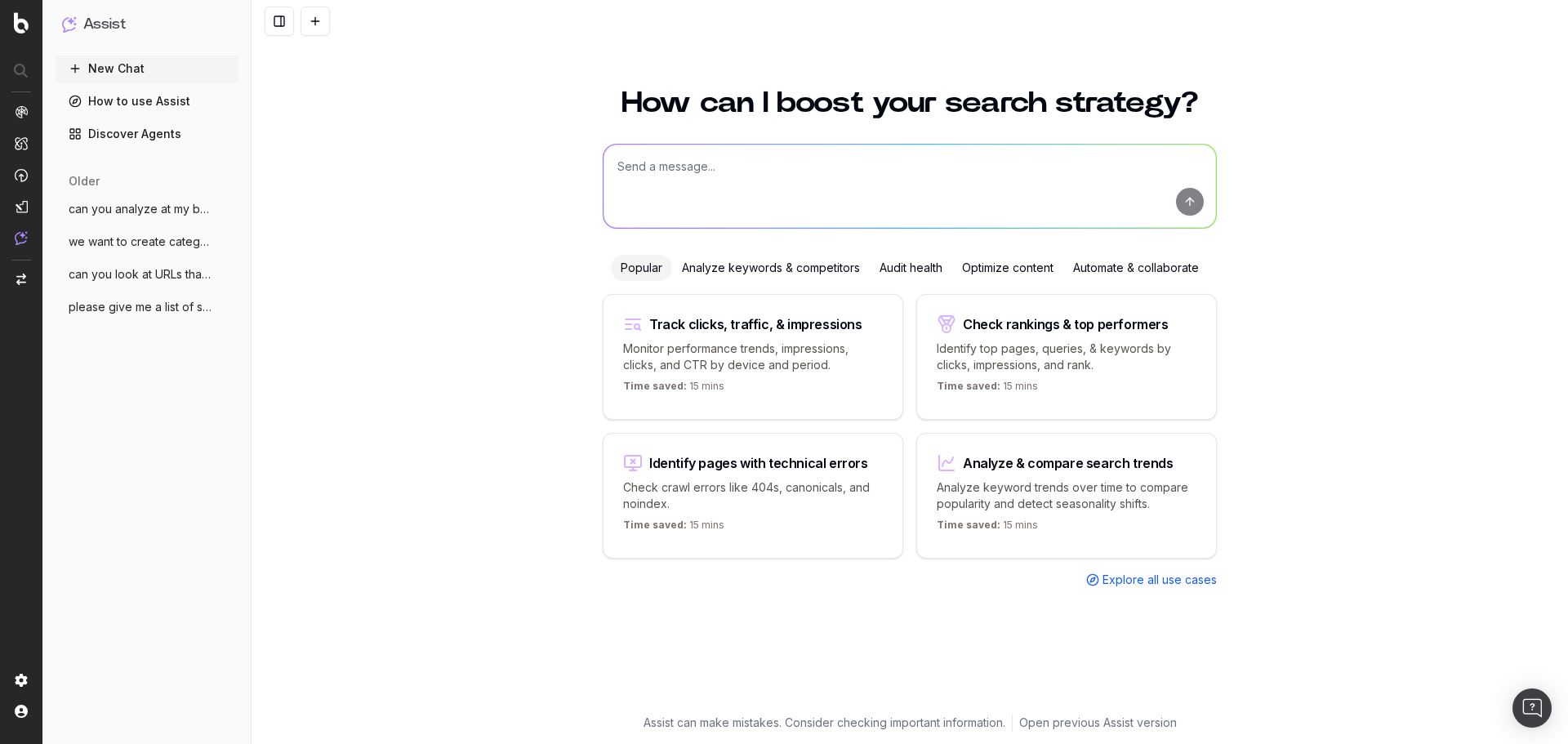
click at [688, 169] on textarea at bounding box center [909, 186] width 613 height 84
type textarea "how do i build a report for a custom group of pages"
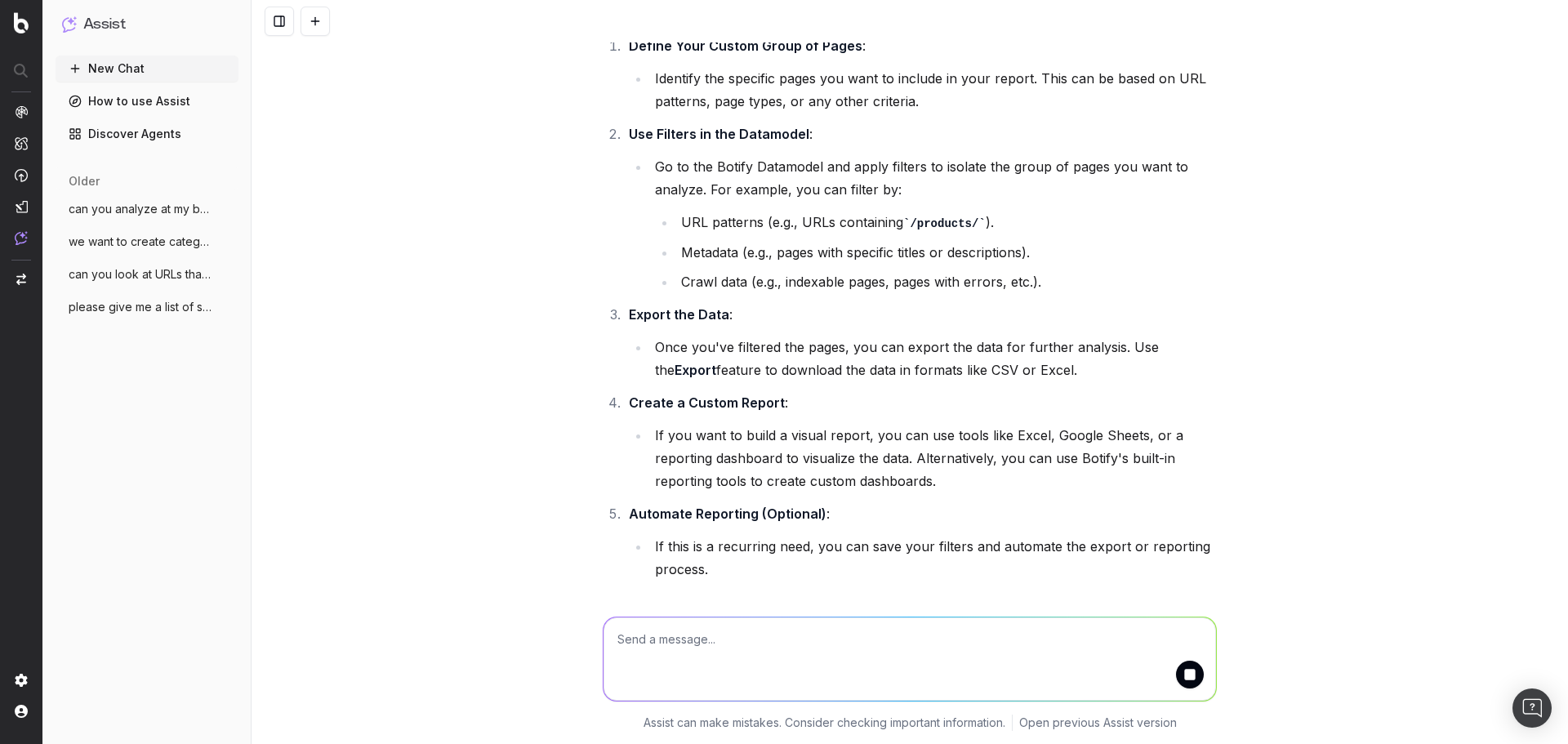
scroll to position [148, 0]
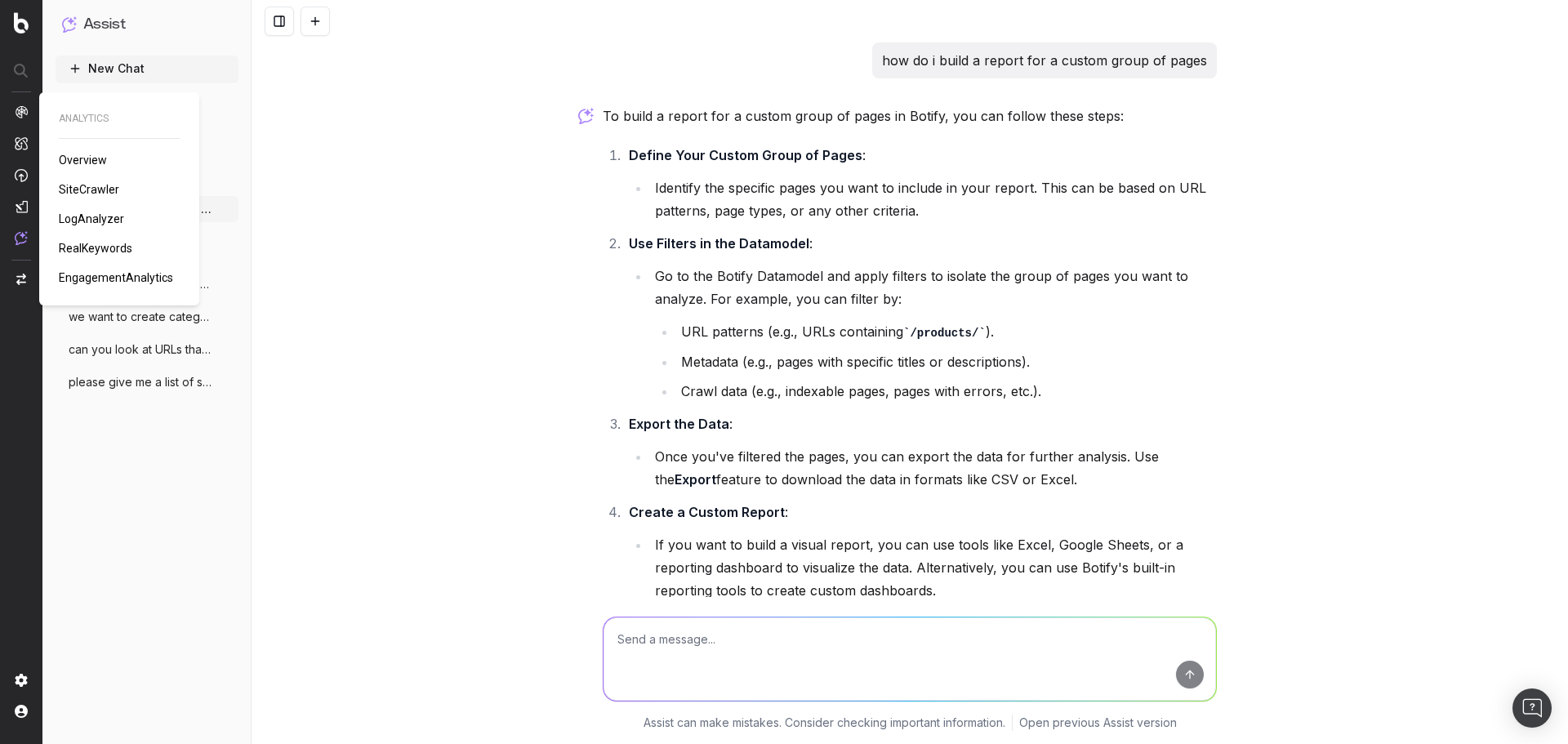
click at [88, 244] on span "RealKeywords" at bounding box center [95, 248] width 74 height 13
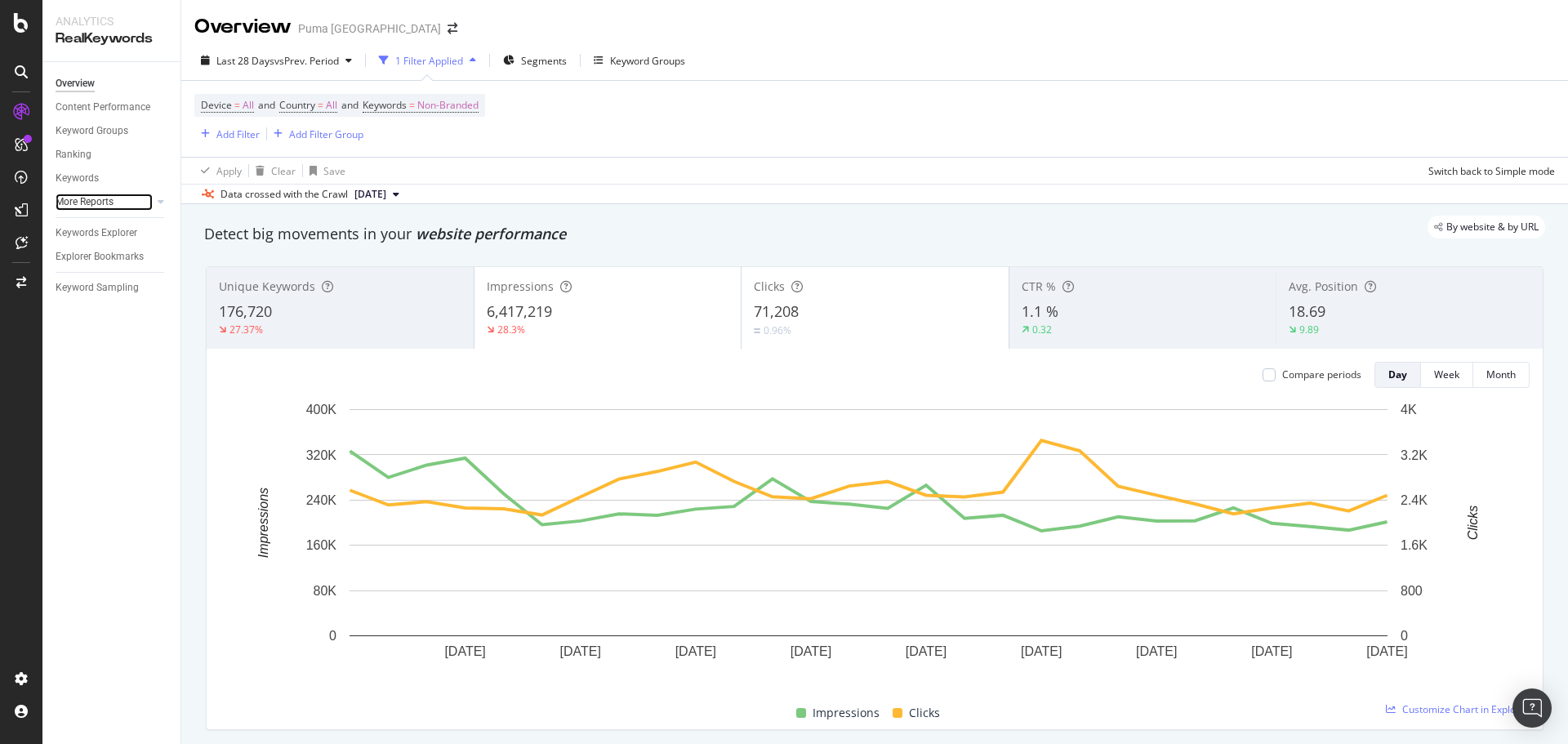
click at [147, 204] on div at bounding box center [145, 202] width 16 height 16
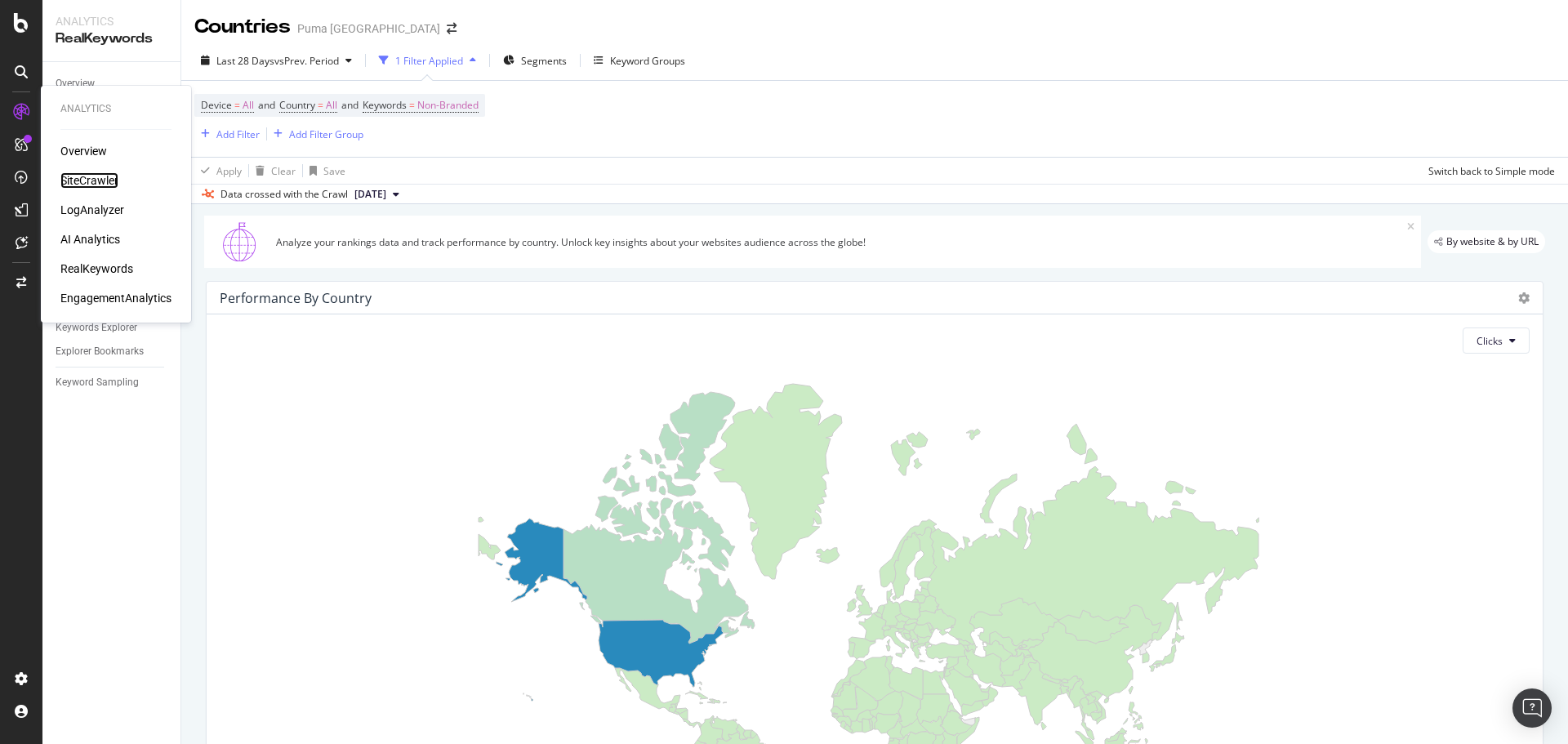
click at [95, 178] on div "SiteCrawler" at bounding box center [89, 181] width 58 height 16
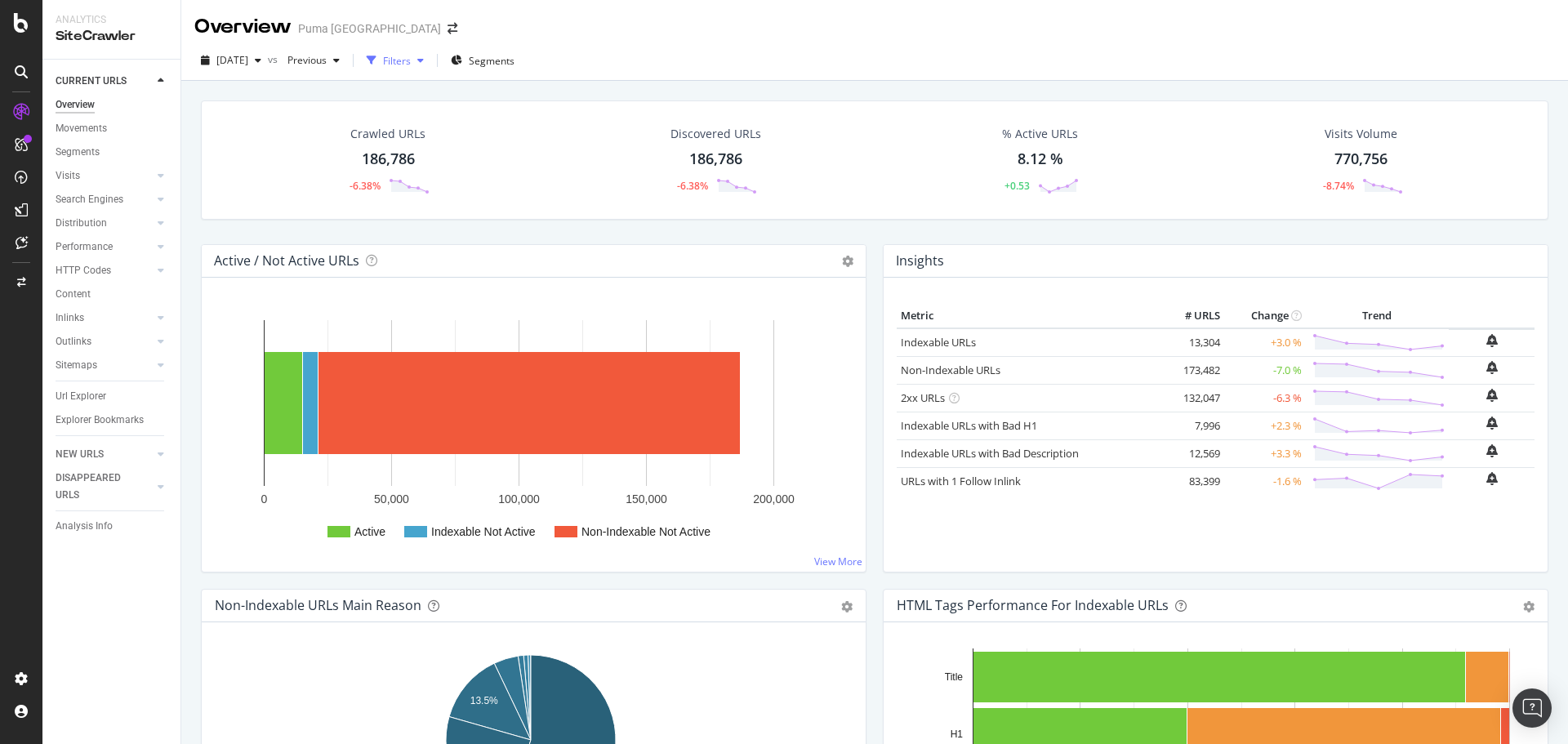
click at [431, 64] on div "button" at bounding box center [421, 60] width 20 height 10
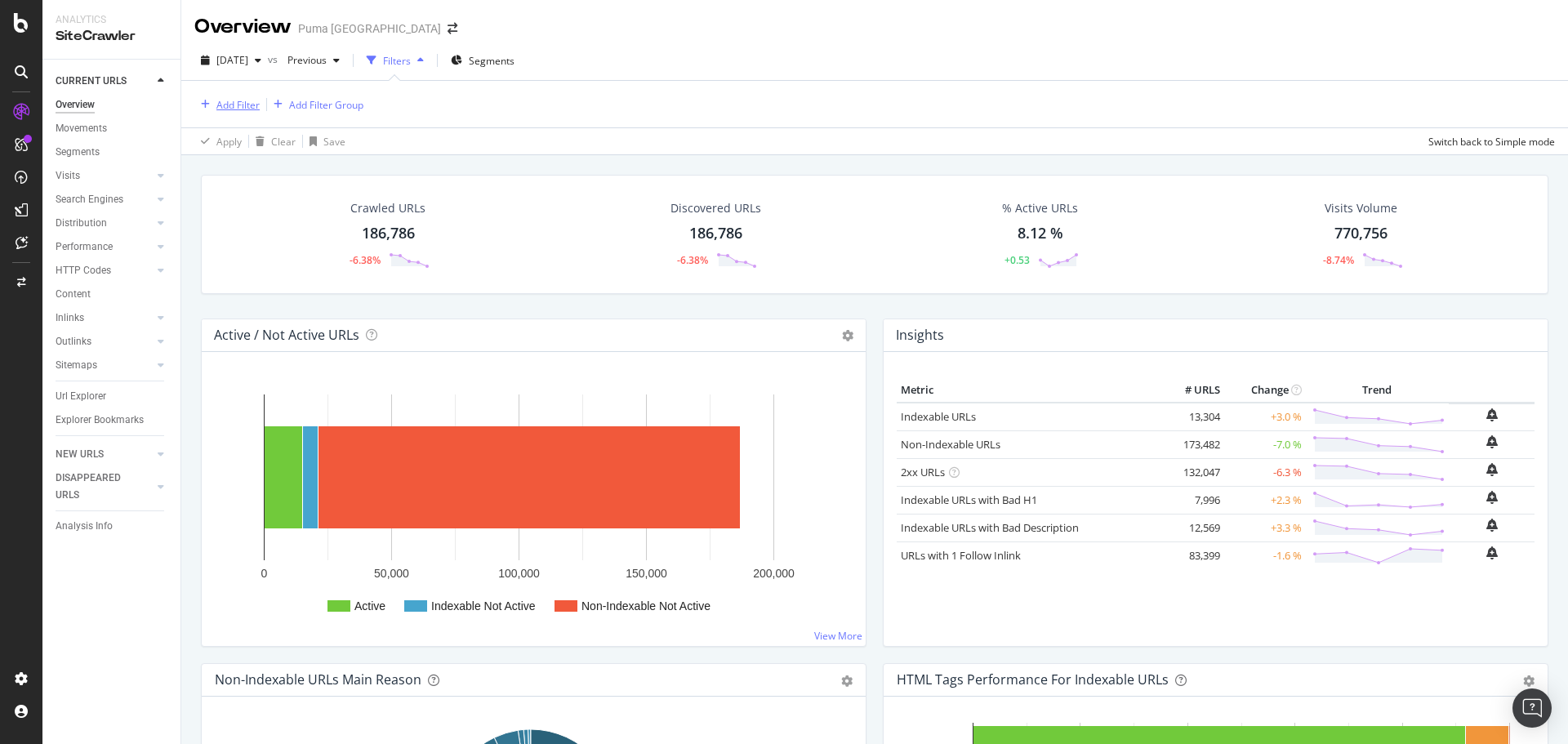
click at [235, 111] on div "Add Filter" at bounding box center [238, 104] width 43 height 13
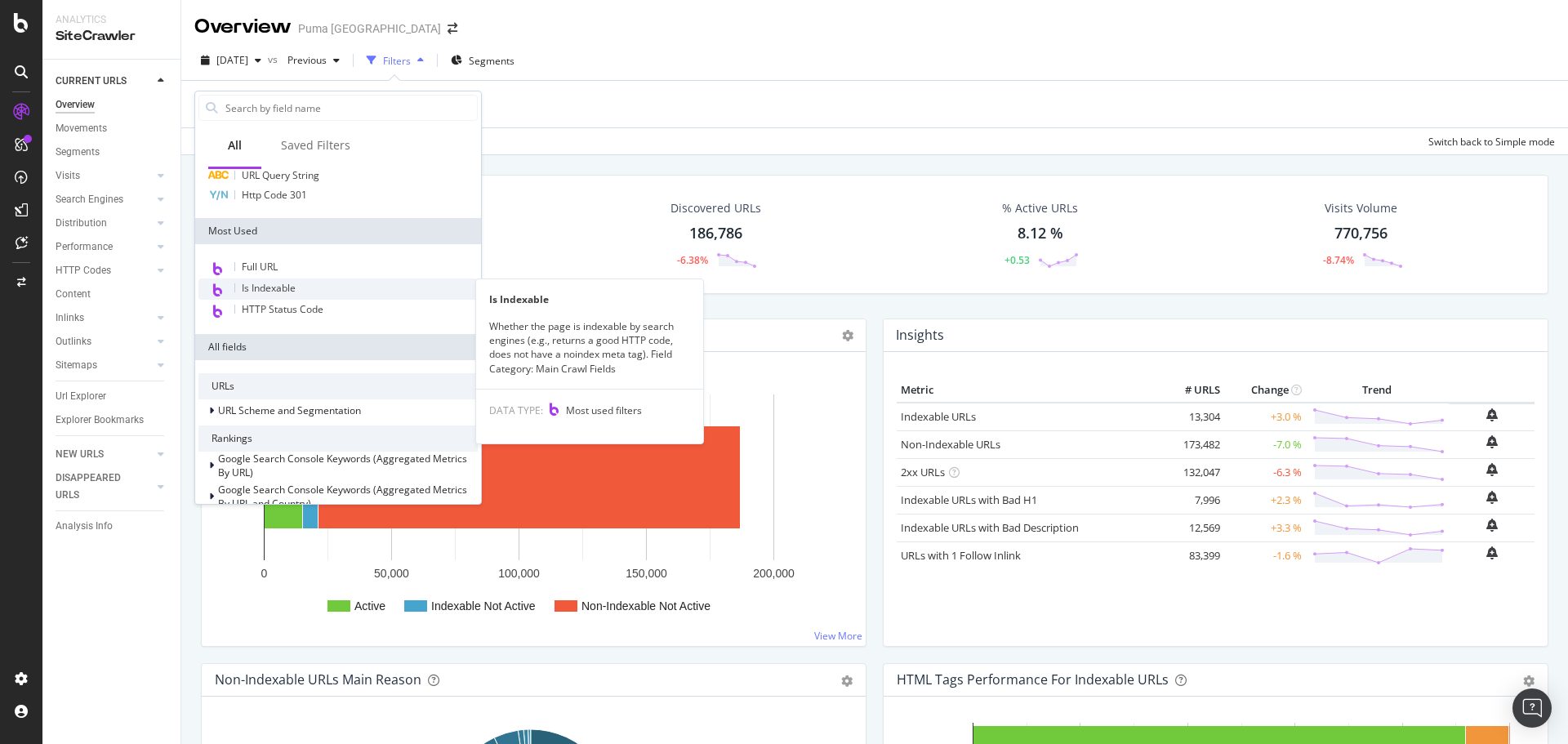
scroll to position [164, 0]
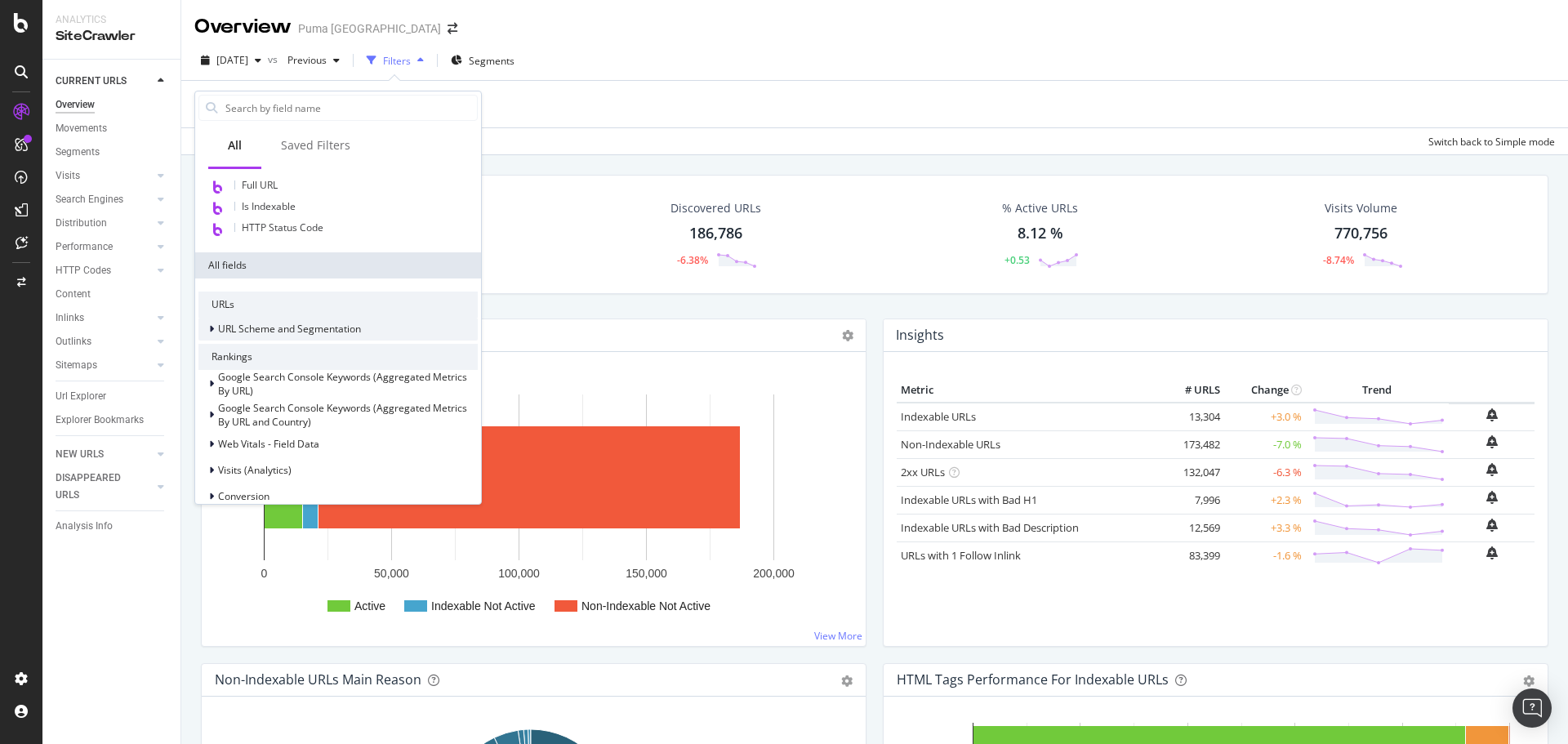
click at [228, 331] on span "URL Scheme and Segmentation" at bounding box center [289, 328] width 143 height 13
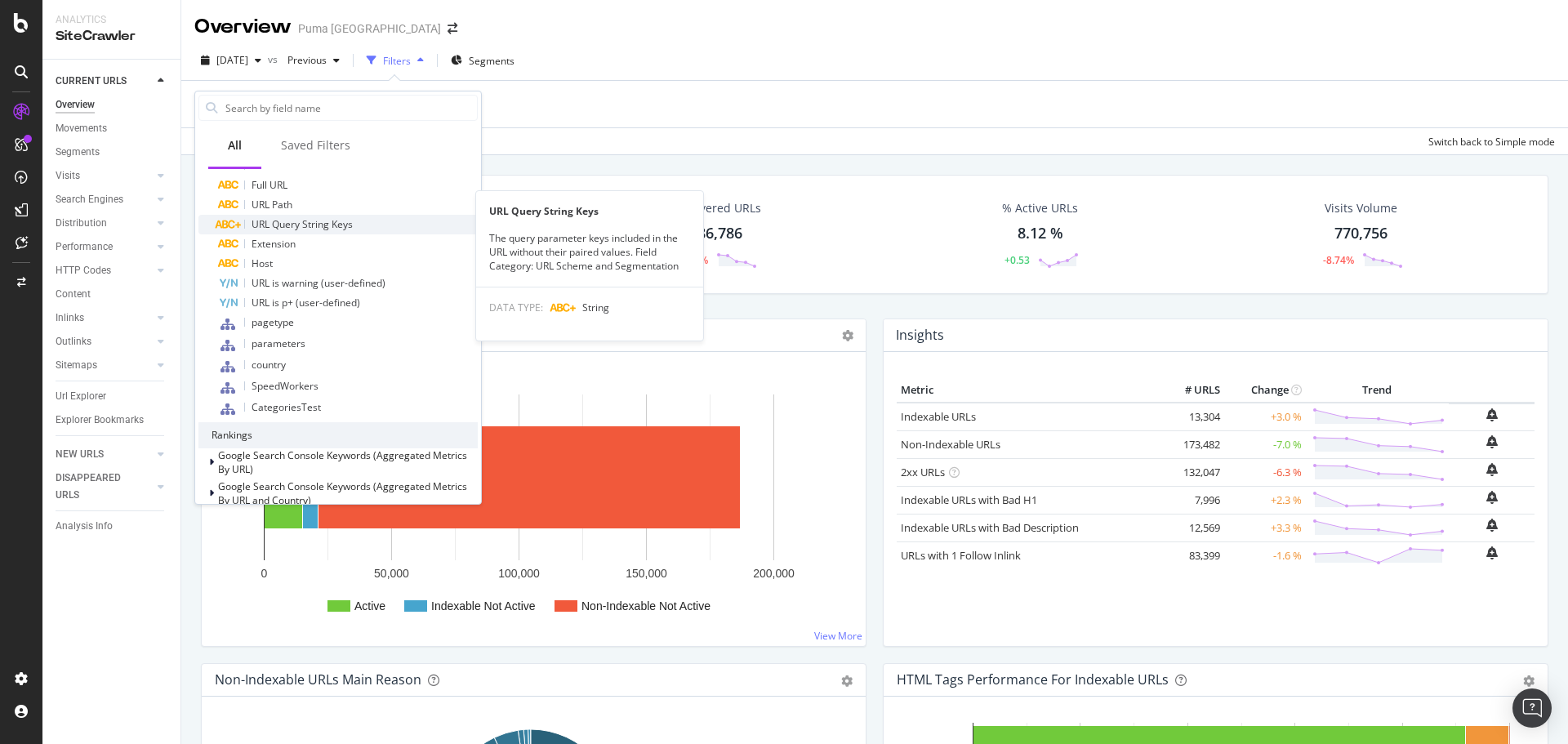
scroll to position [490, 0]
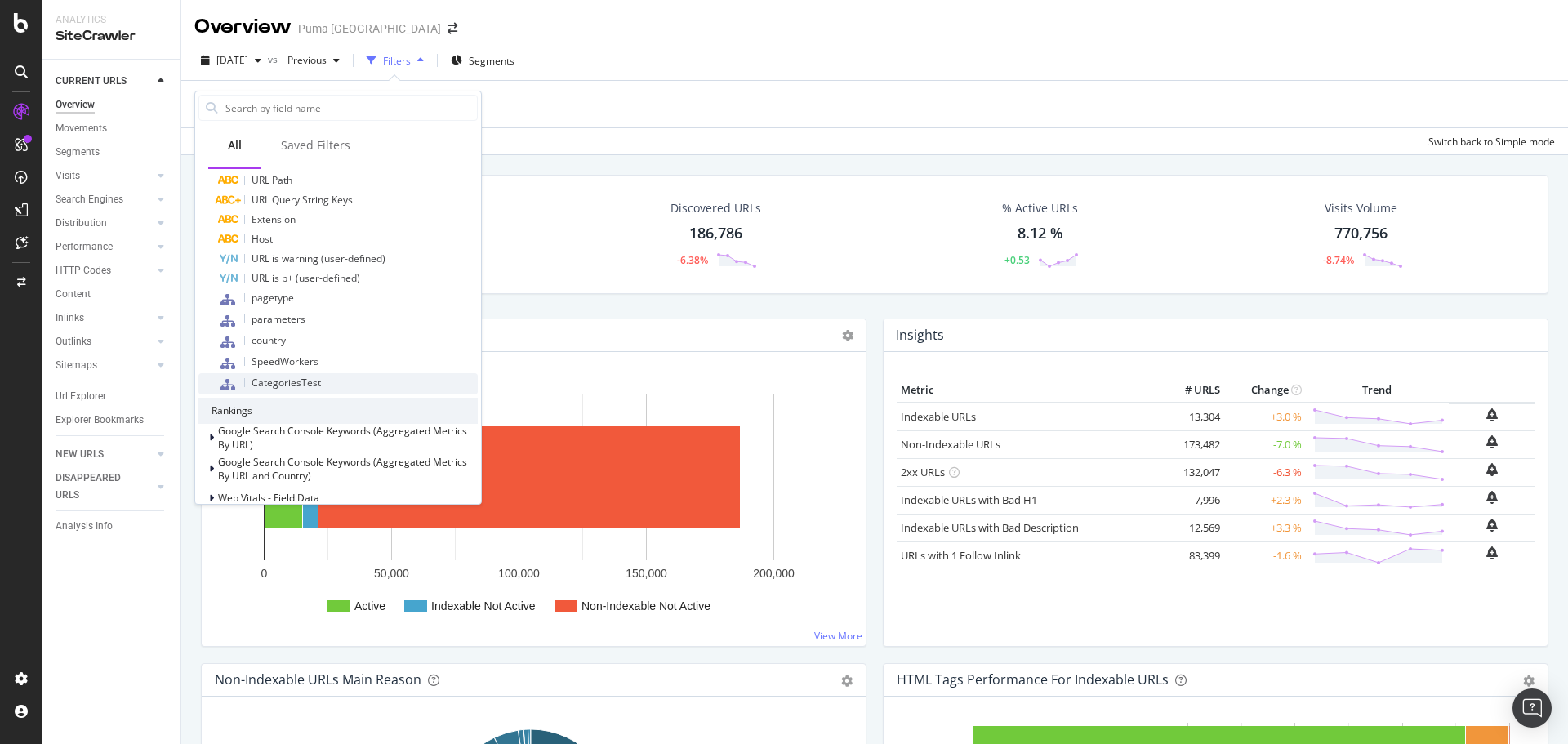
click at [235, 387] on div at bounding box center [228, 384] width 20 height 13
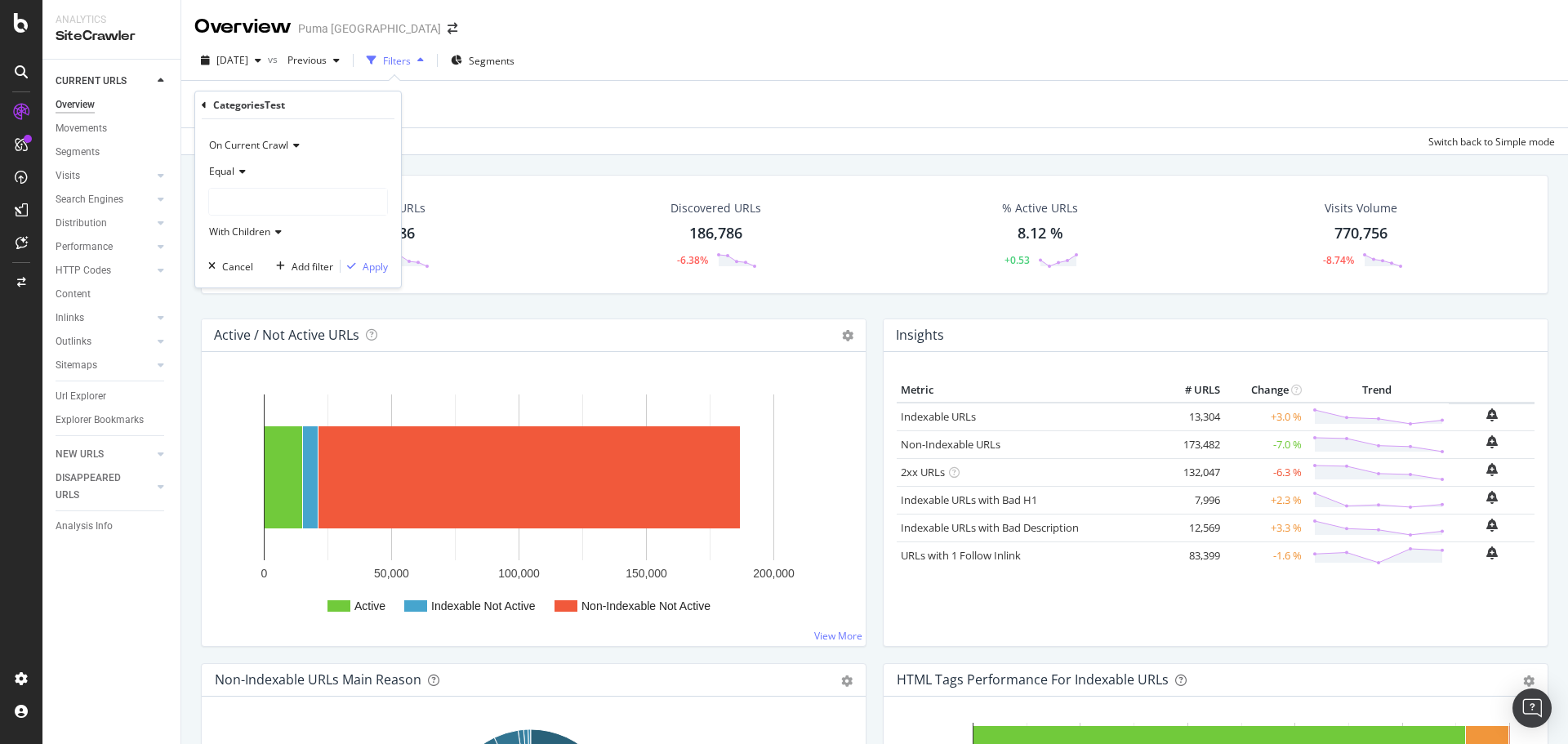
click at [239, 168] on icon at bounding box center [240, 171] width 12 height 10
click at [359, 161] on div "Equal" at bounding box center [299, 171] width 180 height 26
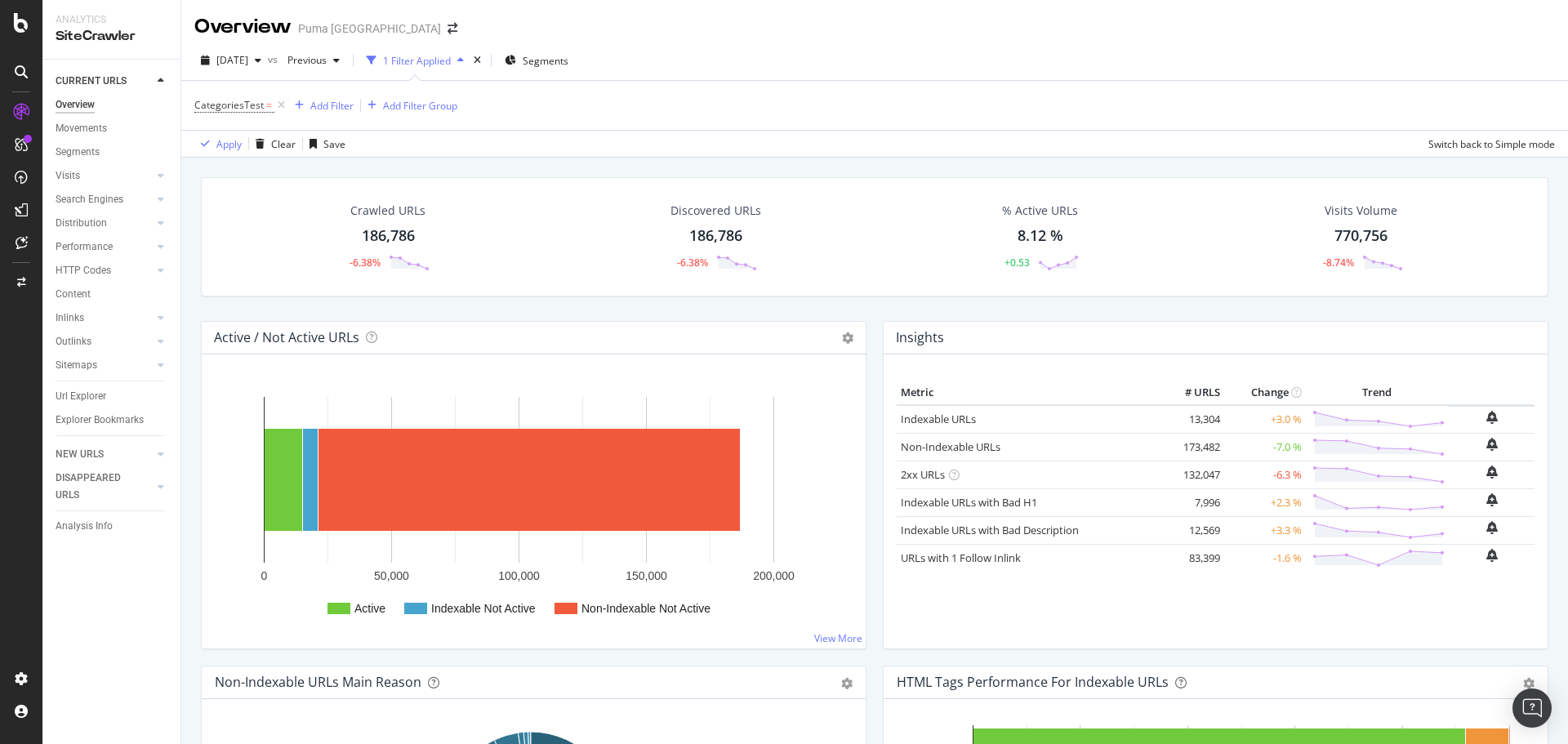
click at [511, 120] on div "CategoriesTest = Add Filter Add Filter Group" at bounding box center [874, 105] width 1361 height 49
click at [481, 58] on icon "times" at bounding box center [478, 60] width 7 height 10
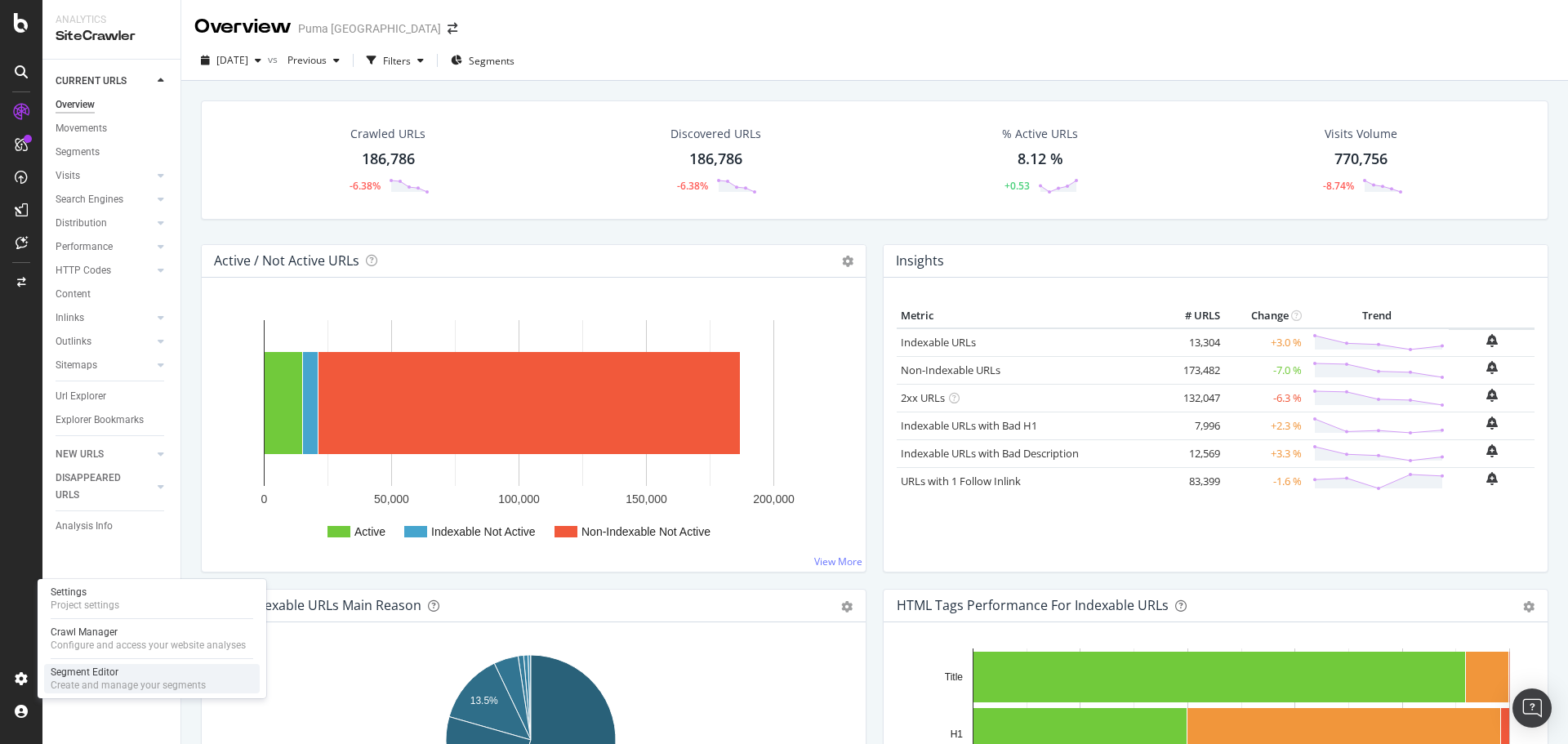
click at [83, 677] on div "Segment Editor" at bounding box center [128, 672] width 156 height 13
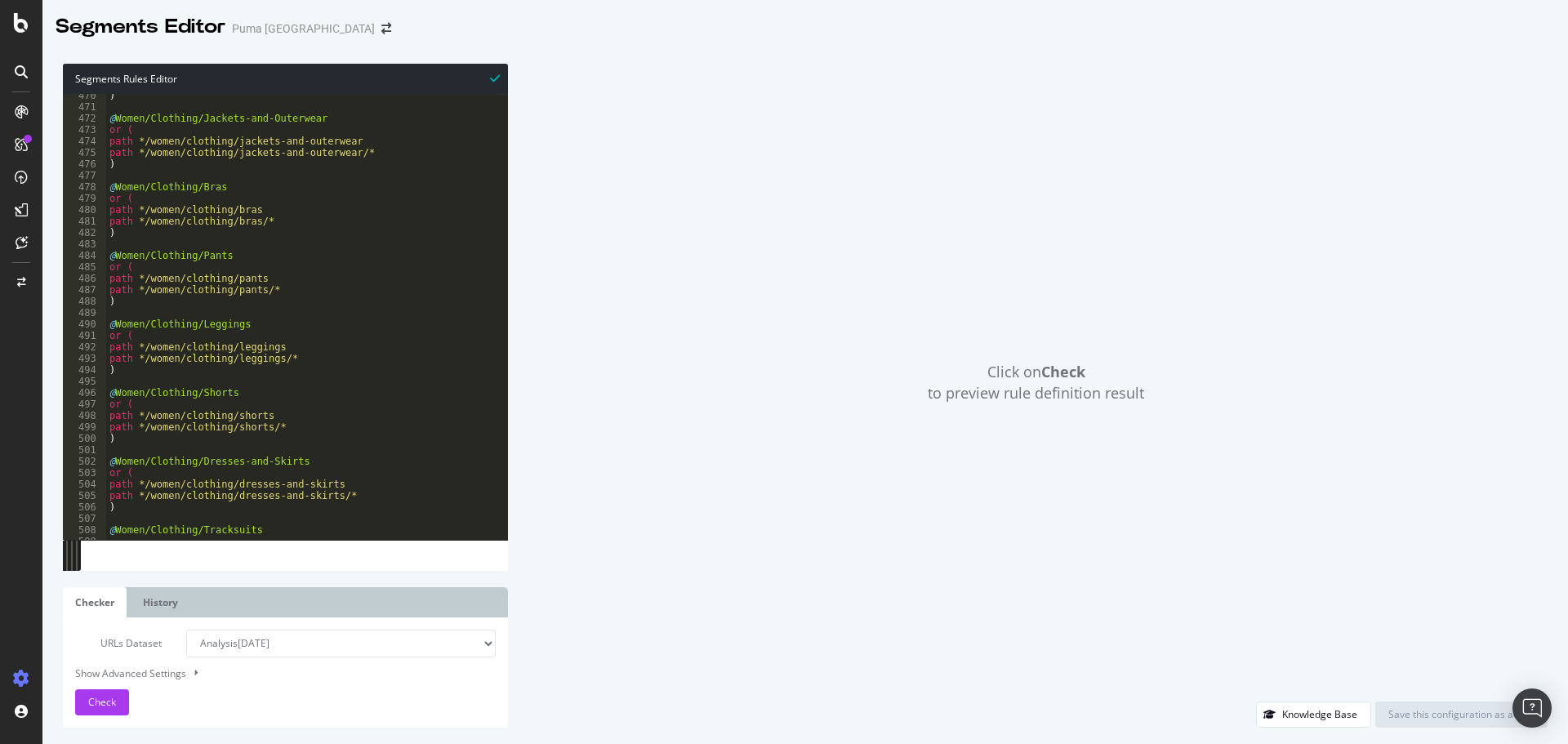
scroll to position [5319, 0]
